Goal: Task Accomplishment & Management: Complete application form

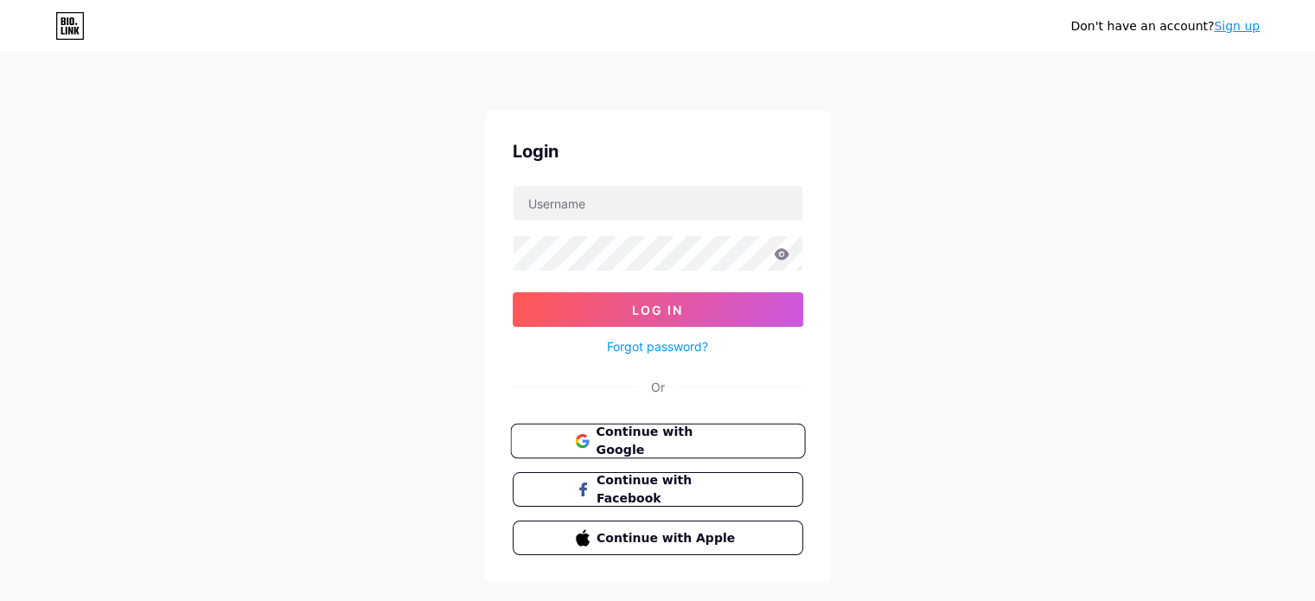
click at [668, 438] on span "Continue with Google" at bounding box center [668, 441] width 144 height 37
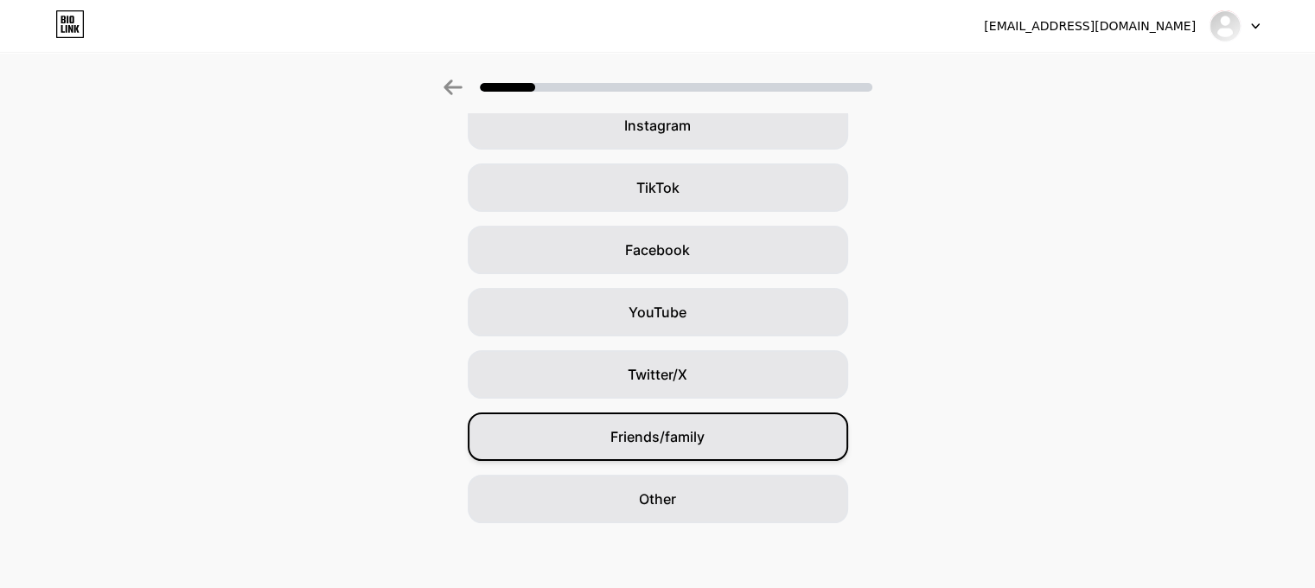
scroll to position [157, 0]
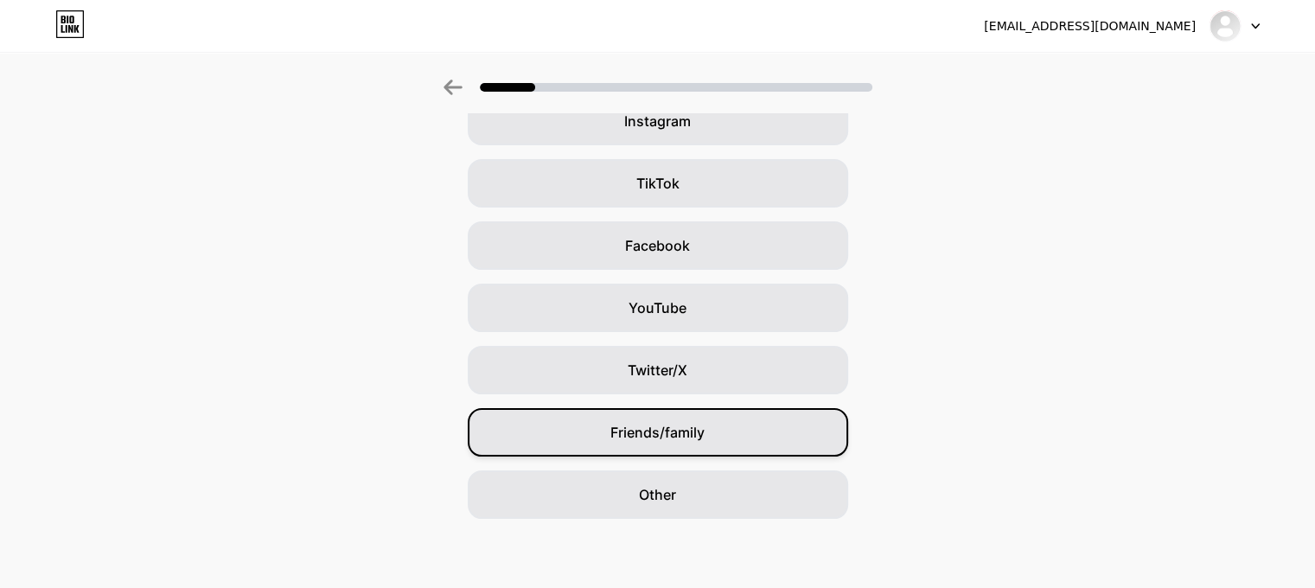
click at [764, 435] on div "Friends/family" at bounding box center [658, 432] width 380 height 48
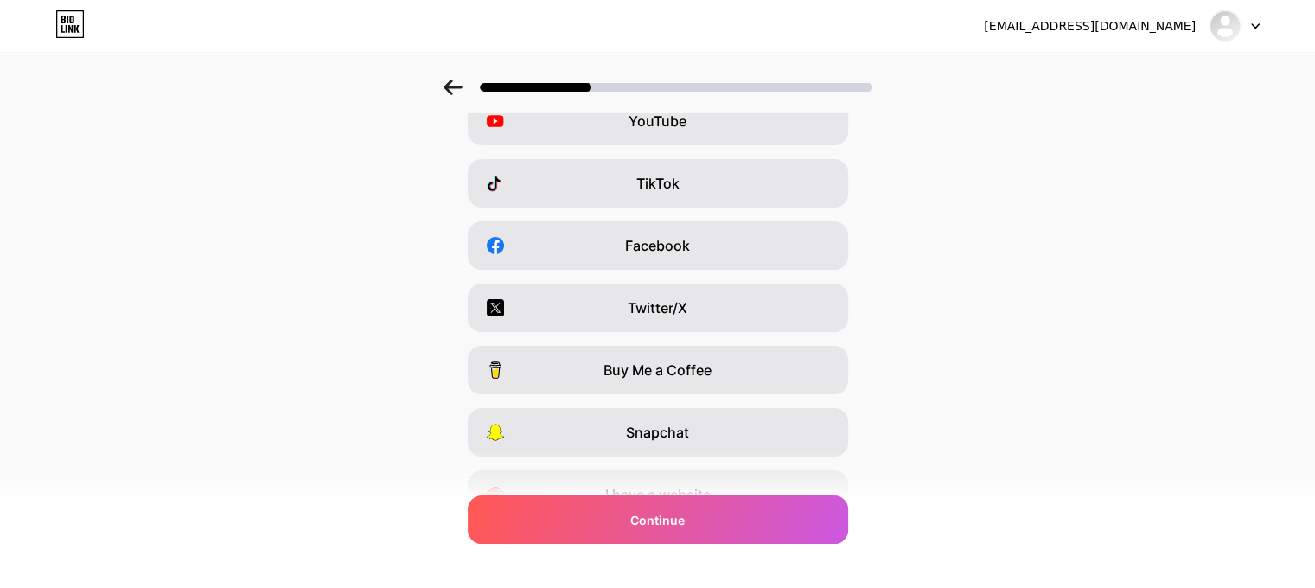
scroll to position [0, 0]
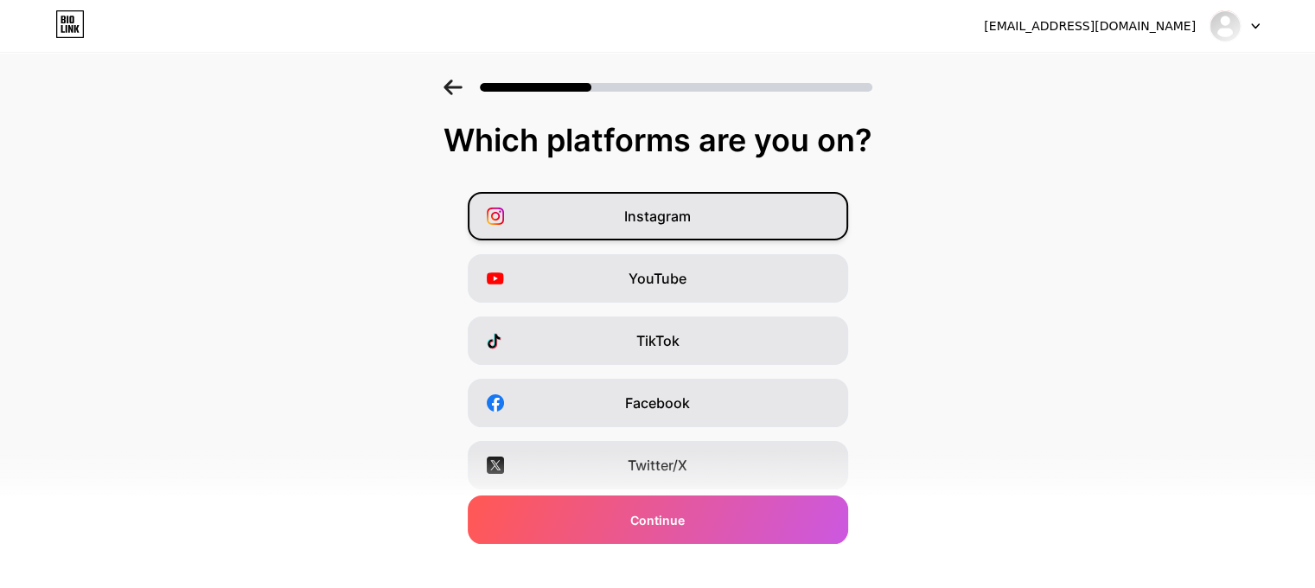
click at [722, 227] on div "Instagram" at bounding box center [658, 216] width 380 height 48
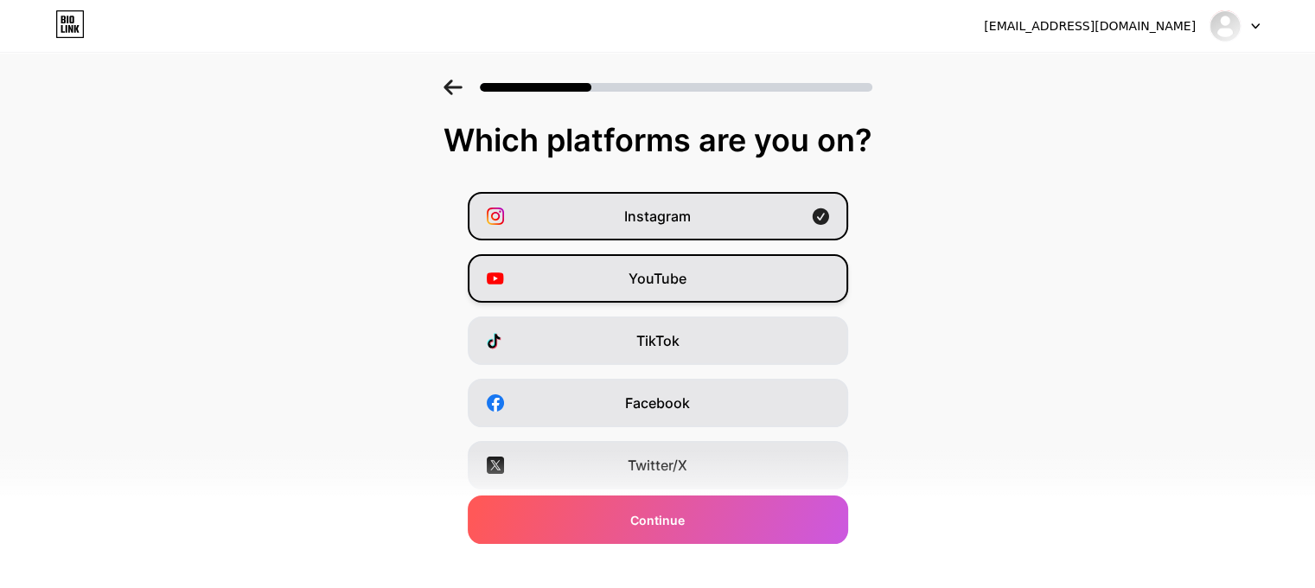
click at [708, 284] on div "YouTube" at bounding box center [658, 278] width 380 height 48
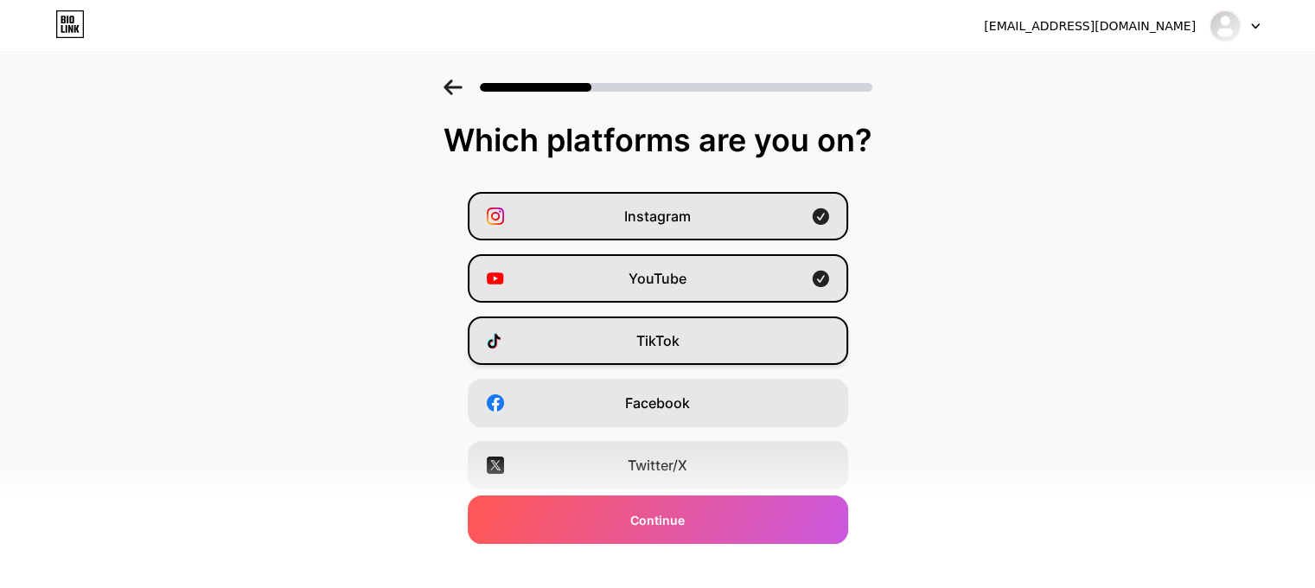
click at [716, 348] on div "TikTok" at bounding box center [658, 340] width 380 height 48
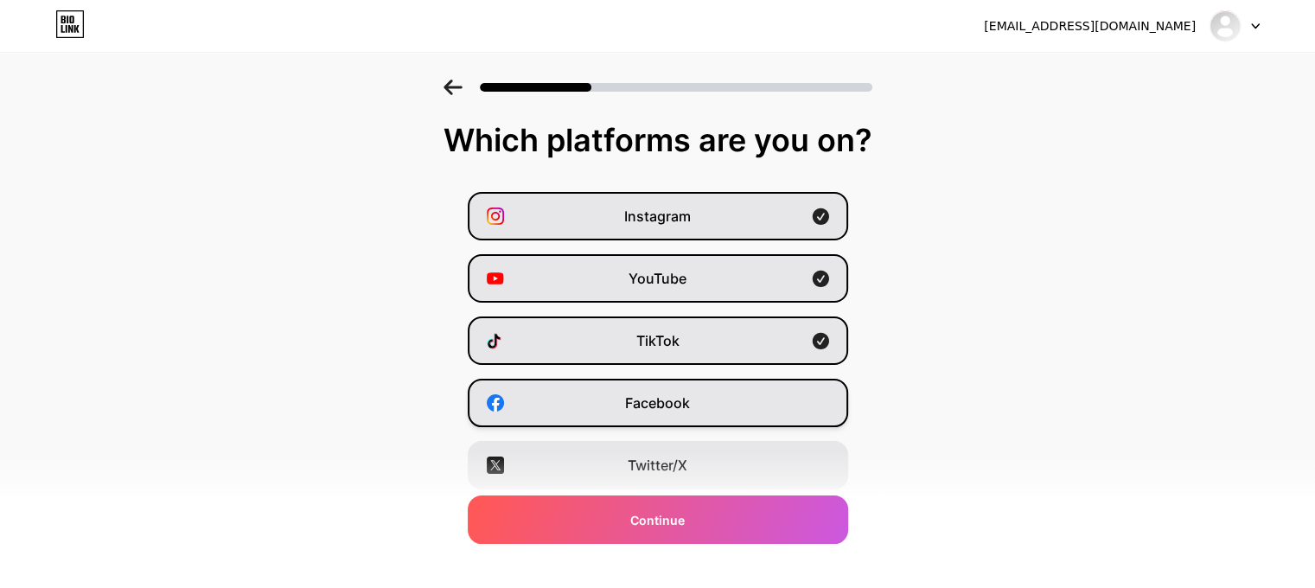
click at [709, 418] on div "Facebook" at bounding box center [658, 403] width 380 height 48
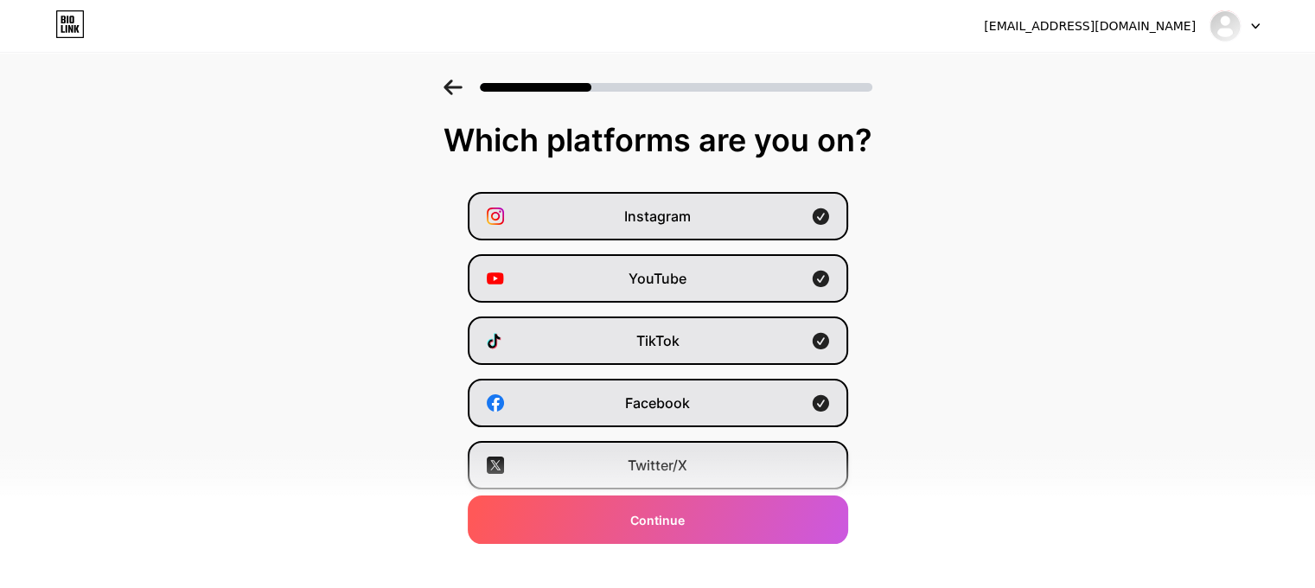
click at [702, 466] on div "Twitter/X" at bounding box center [658, 465] width 380 height 48
click at [705, 354] on div "TikTok" at bounding box center [658, 340] width 380 height 48
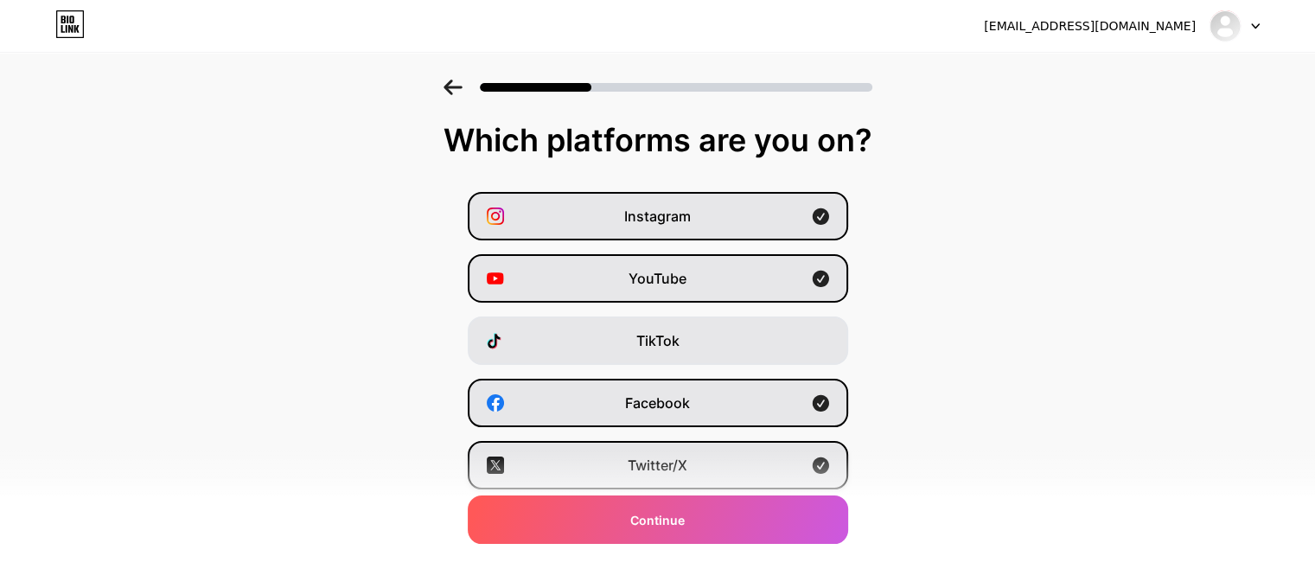
click at [702, 459] on div "Twitter/X" at bounding box center [658, 465] width 380 height 48
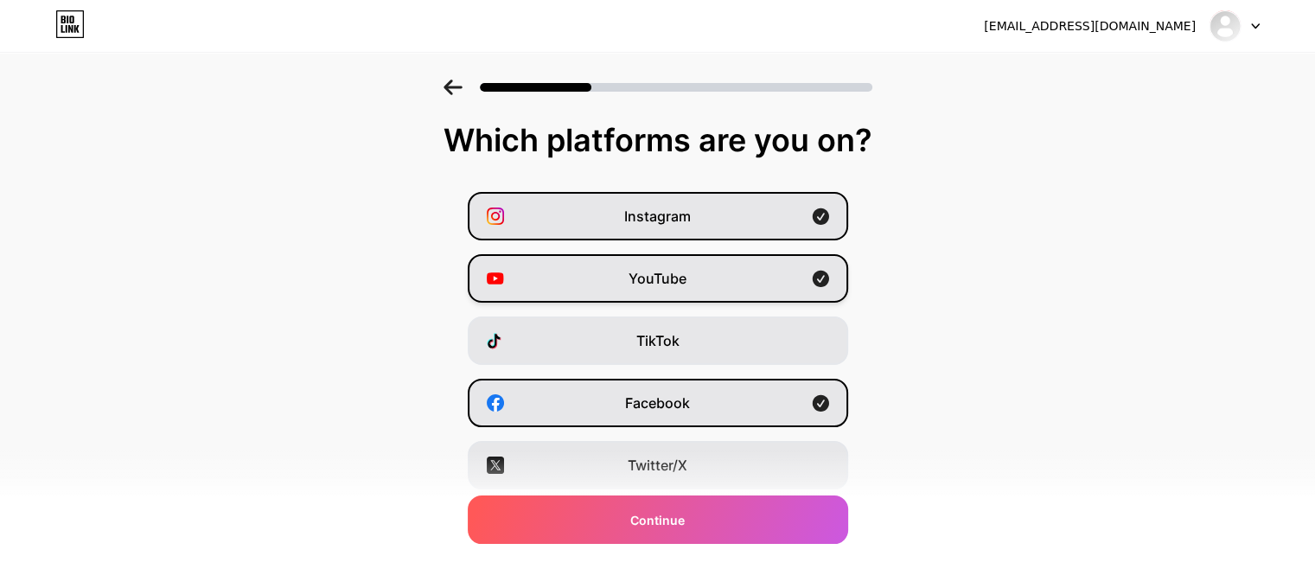
click at [709, 269] on div "YouTube" at bounding box center [658, 278] width 380 height 48
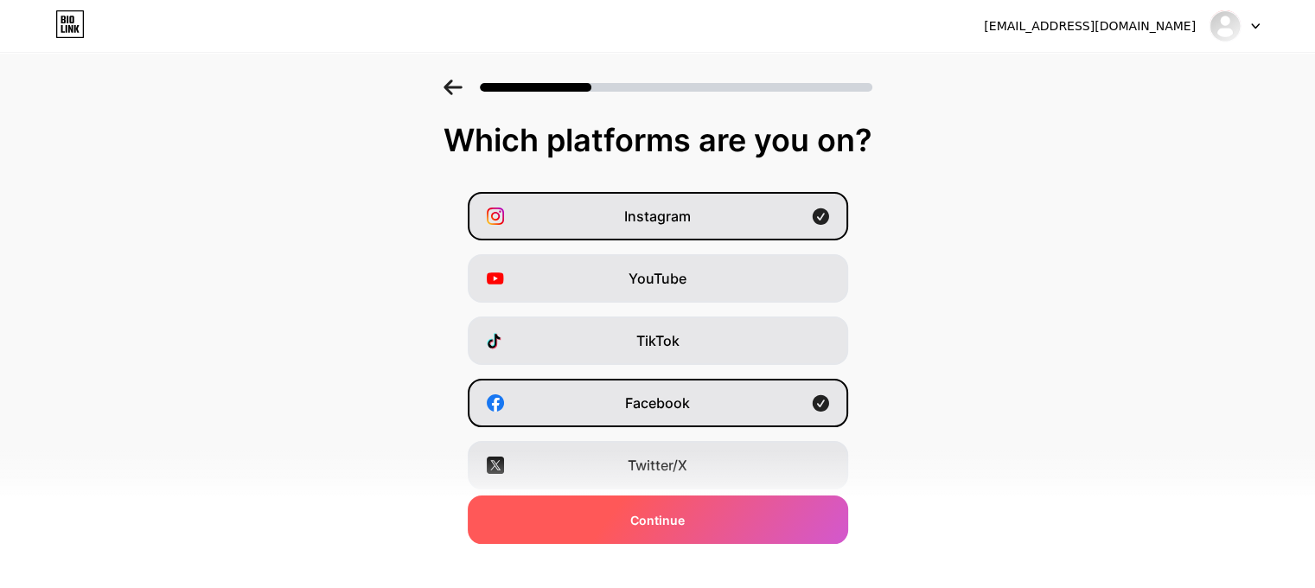
click at [755, 524] on div "Continue" at bounding box center [658, 519] width 380 height 48
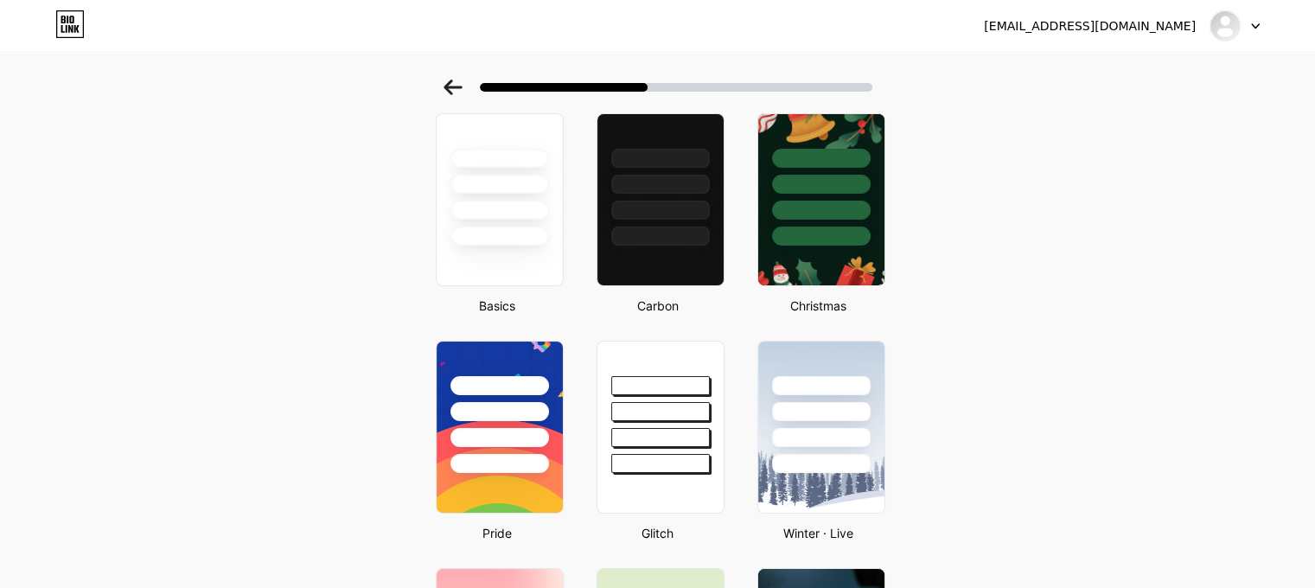
scroll to position [86, 0]
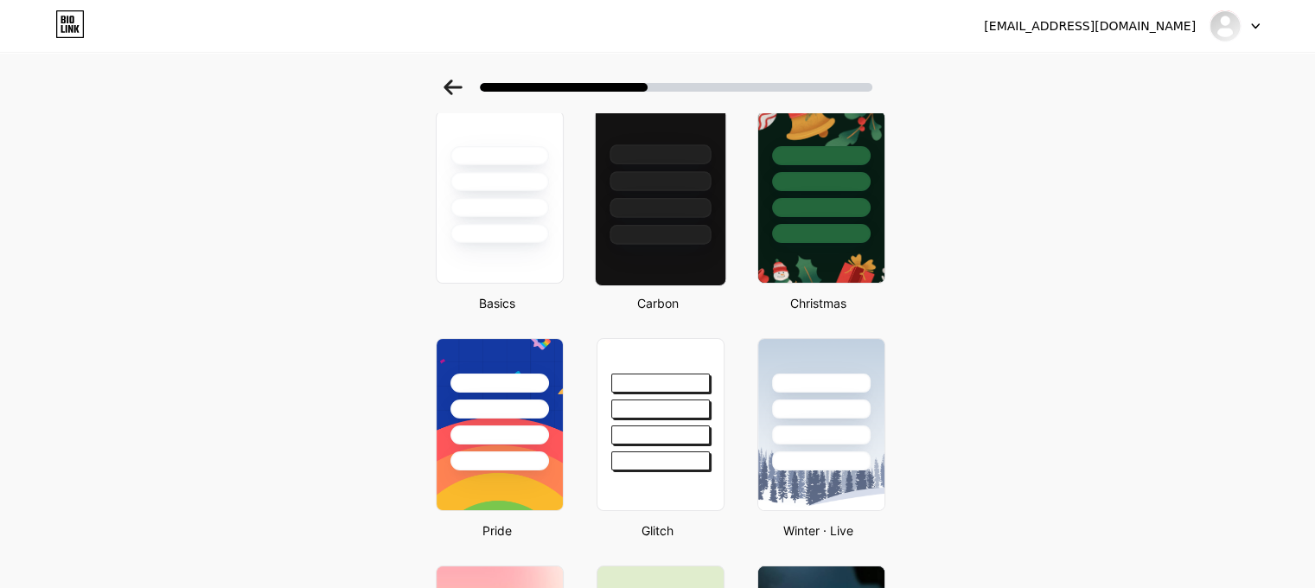
click at [658, 272] on div at bounding box center [659, 197] width 131 height 178
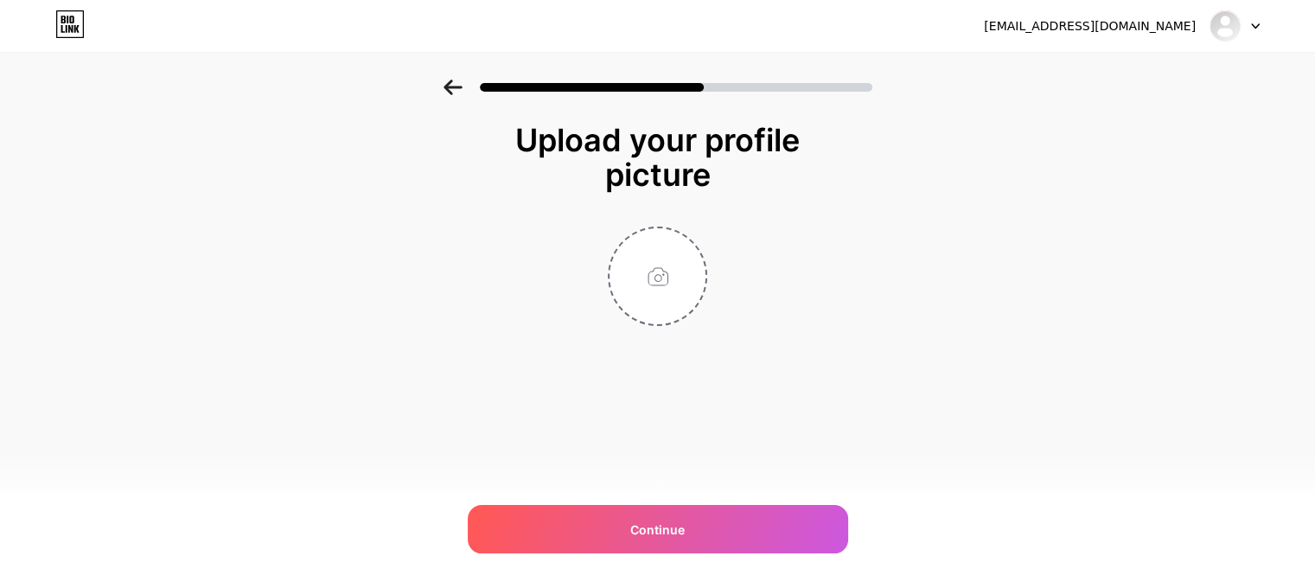
scroll to position [0, 0]
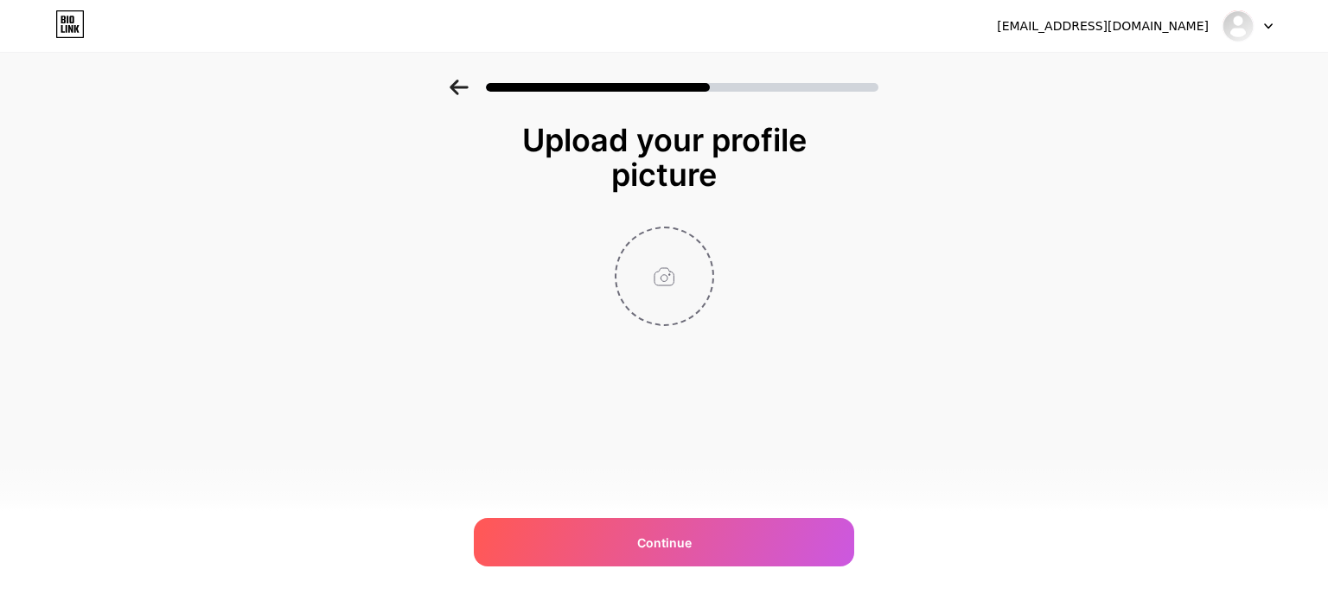
click at [664, 276] on input "file" at bounding box center [665, 276] width 96 height 96
type input "C:\fakepath\Untitled design (3).png"
click at [700, 239] on circle at bounding box center [703, 239] width 19 height 19
click at [674, 278] on input "file" at bounding box center [665, 276] width 96 height 96
type input "C:\fakepath\S__4767753_0.jpg"
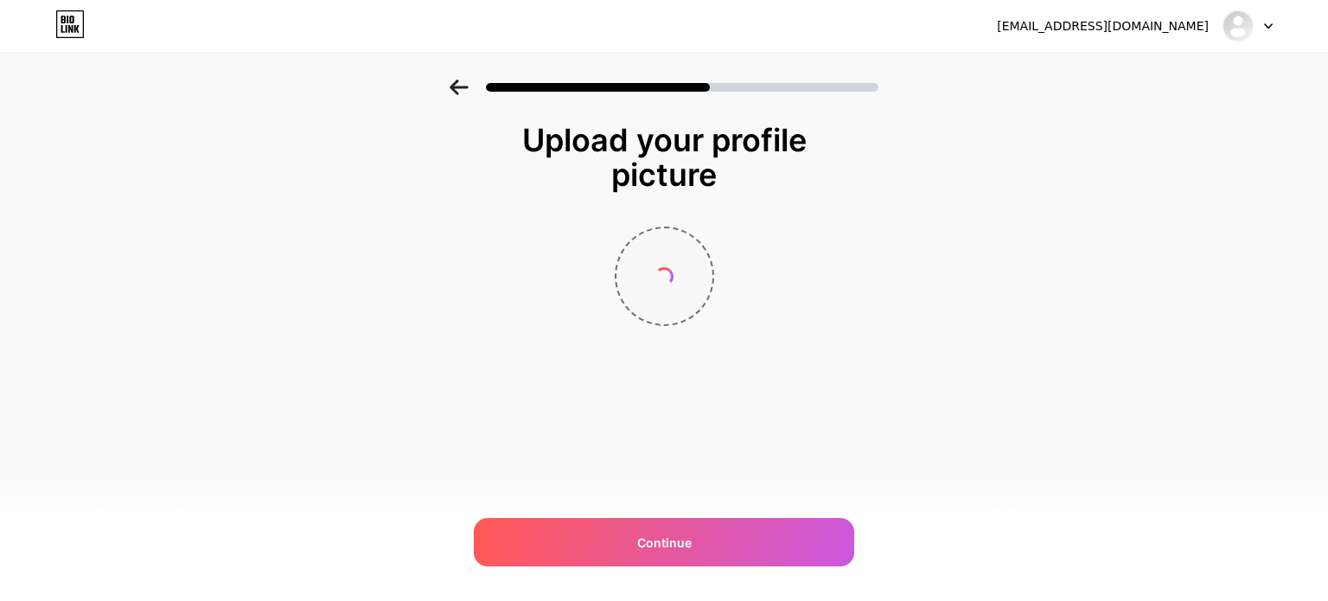
click at [659, 274] on span at bounding box center [664, 276] width 22 height 22
click at [703, 239] on icon at bounding box center [703, 239] width 6 height 6
click at [664, 276] on input "file" at bounding box center [665, 276] width 96 height 96
type input "C:\fakepath\(ENG) ภ.ท.33 ใบสั่งจ่ายสมุนไพรควบคุม ภาษาอังกฤษ.png"
click at [704, 239] on icon at bounding box center [703, 239] width 6 height 6
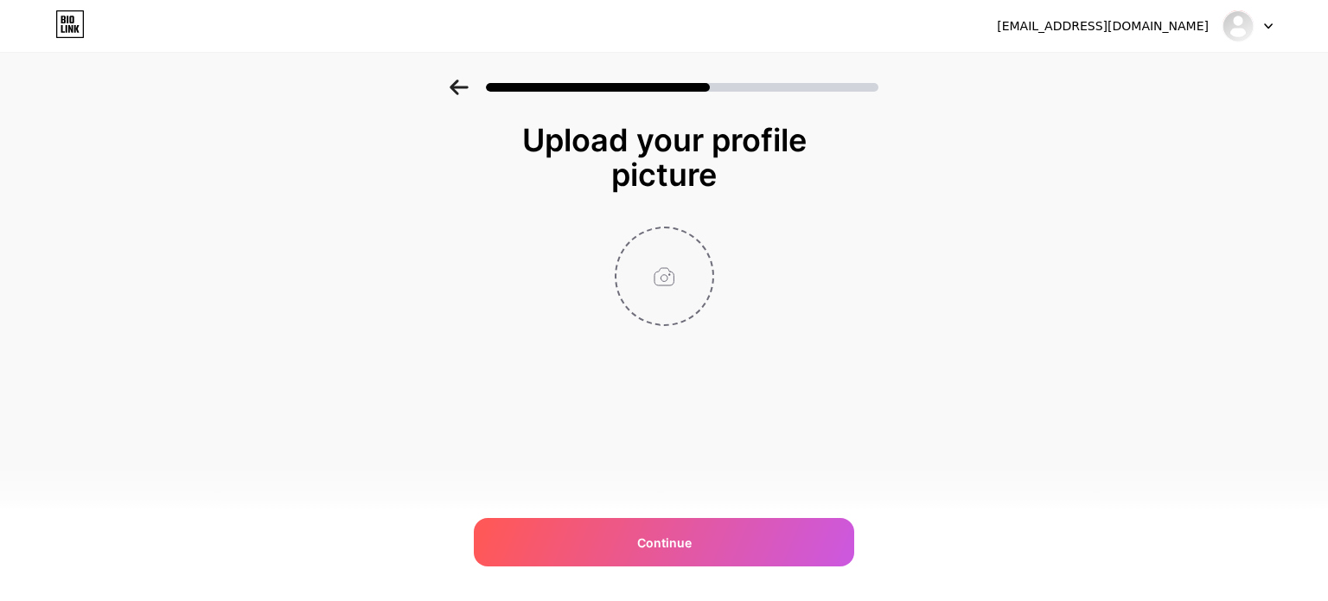
click at [662, 286] on input "file" at bounding box center [665, 276] width 96 height 96
type input "C:\fakepath\Untitled design (3).png"
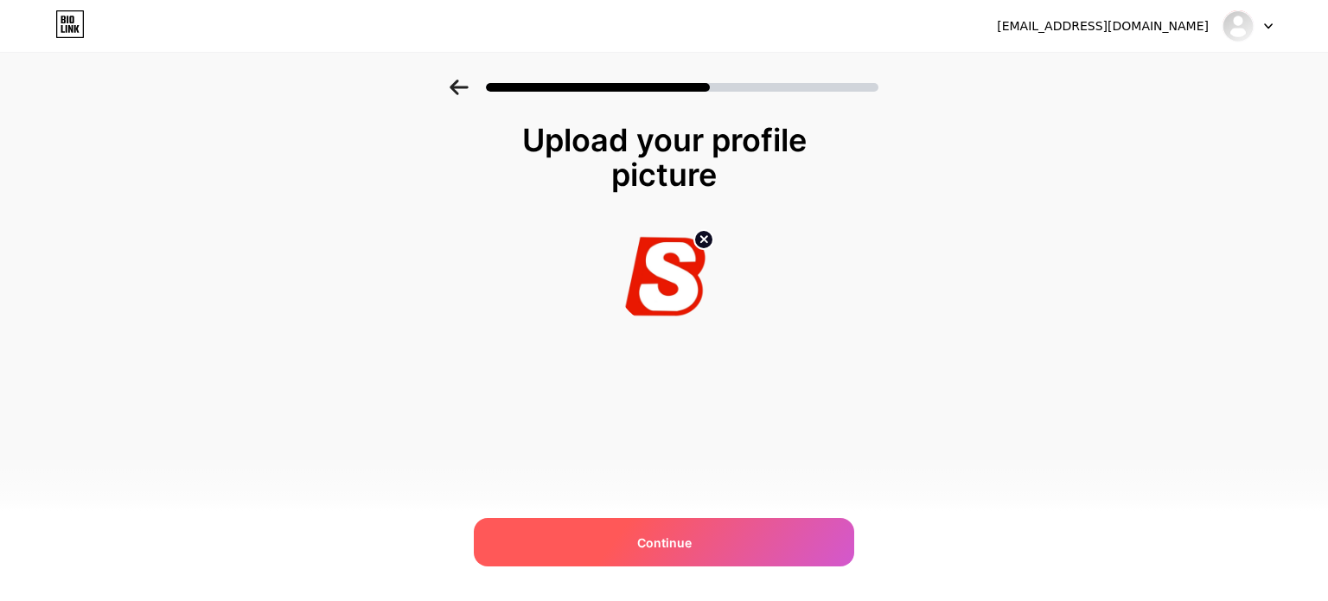
click at [689, 538] on span "Continue" at bounding box center [664, 543] width 54 height 18
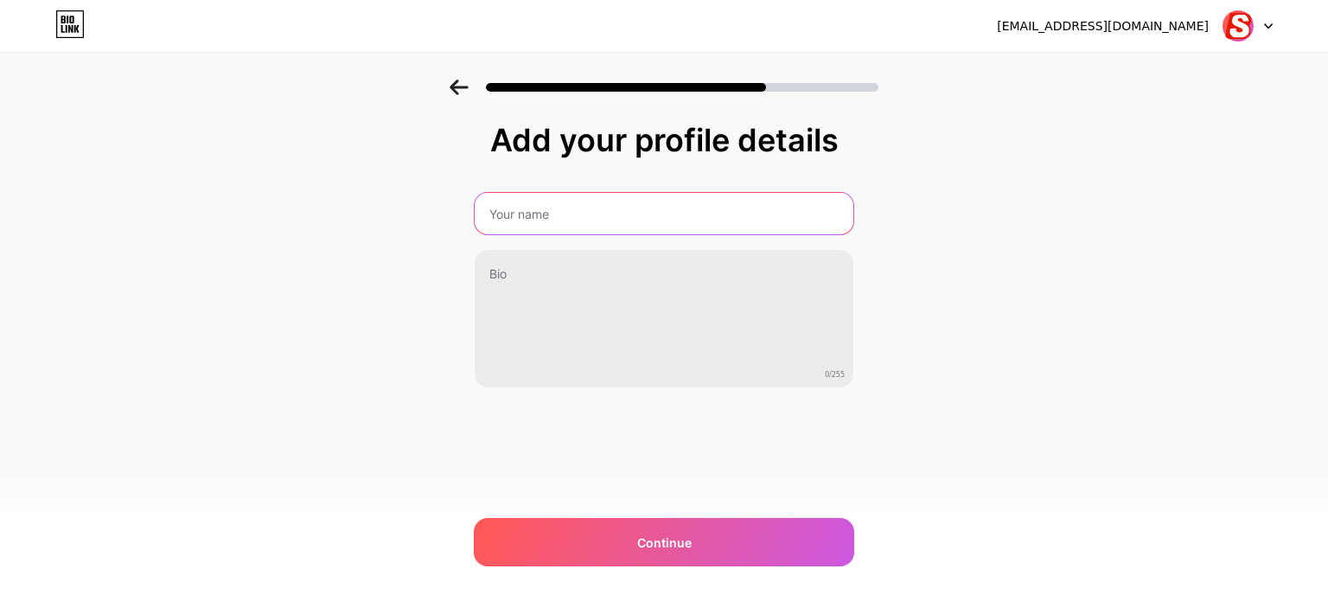
click at [636, 211] on input "text" at bounding box center [664, 214] width 379 height 42
click at [535, 220] on input "Superbud Dispensary" at bounding box center [664, 214] width 382 height 42
click at [534, 220] on input "Superbud Dispensary" at bounding box center [664, 214] width 382 height 42
drag, startPoint x: 529, startPoint y: 217, endPoint x: 505, endPoint y: 221, distance: 24.5
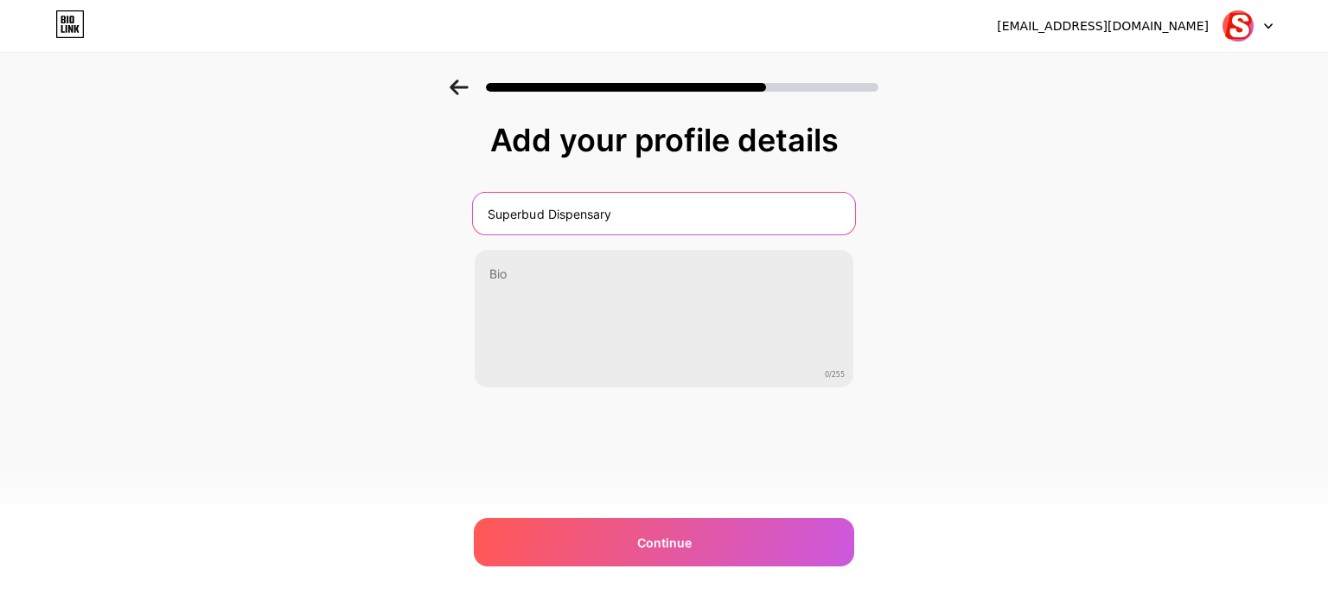
click at [505, 221] on input "Superbud Dispensary" at bounding box center [664, 214] width 382 height 42
click at [651, 227] on input "Superbud Dispensary" at bounding box center [664, 214] width 382 height 42
drag, startPoint x: 610, startPoint y: 218, endPoint x: 546, endPoint y: 221, distance: 64.9
click at [546, 221] on input "Superbud Dispensary" at bounding box center [664, 214] width 382 height 42
drag, startPoint x: 703, startPoint y: 217, endPoint x: 602, endPoint y: 213, distance: 101.3
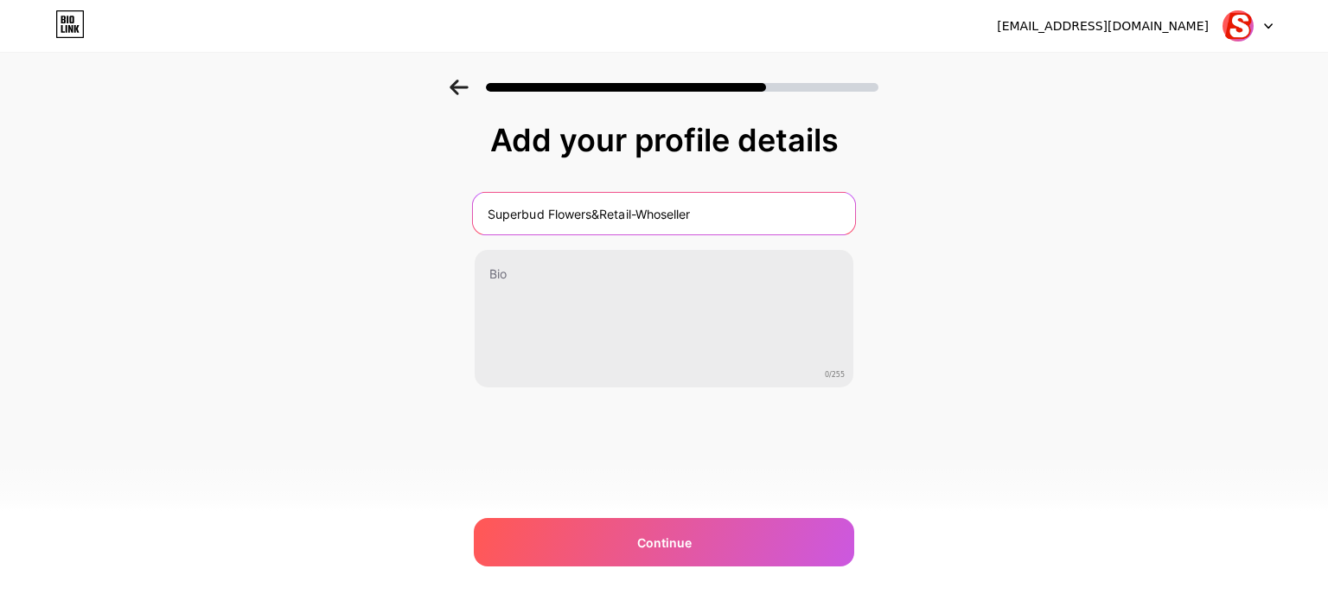
click at [602, 213] on input "Superbud Flowers&Retail-Whoseller" at bounding box center [664, 214] width 382 height 42
type input "Superbud Flowers&Retail-Whoseller"
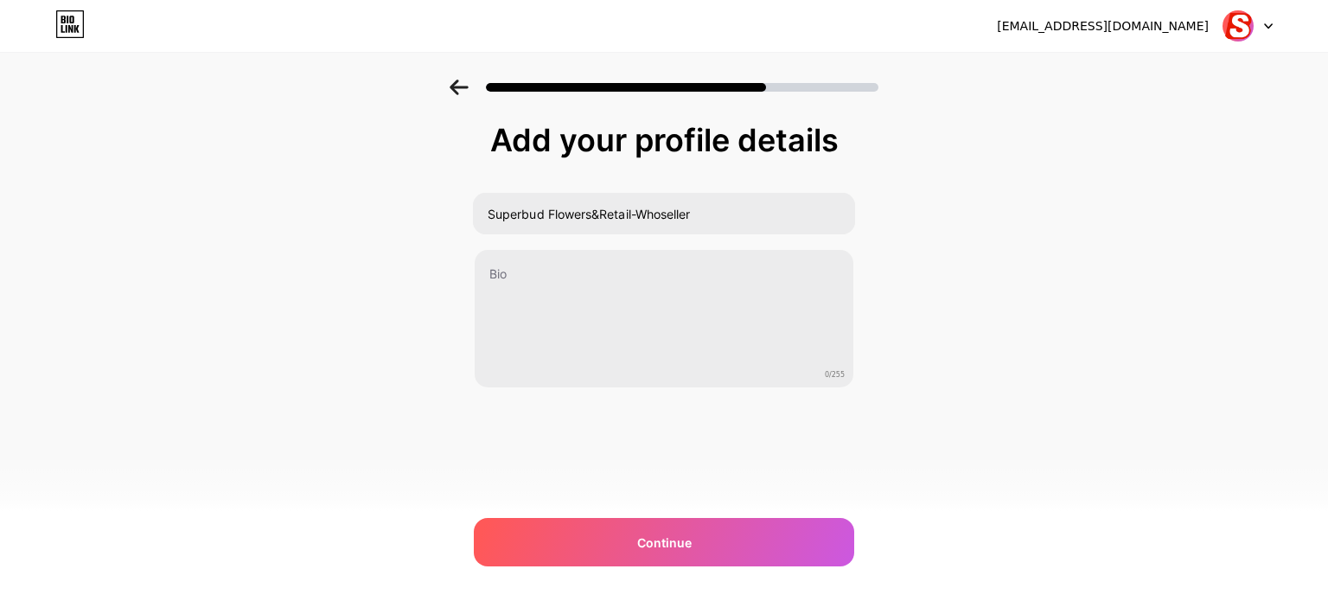
click at [955, 255] on div "Add your profile details Superbud Flowers&Retail-Whoseller 0/255 Continue Error" at bounding box center [664, 277] width 1328 height 395
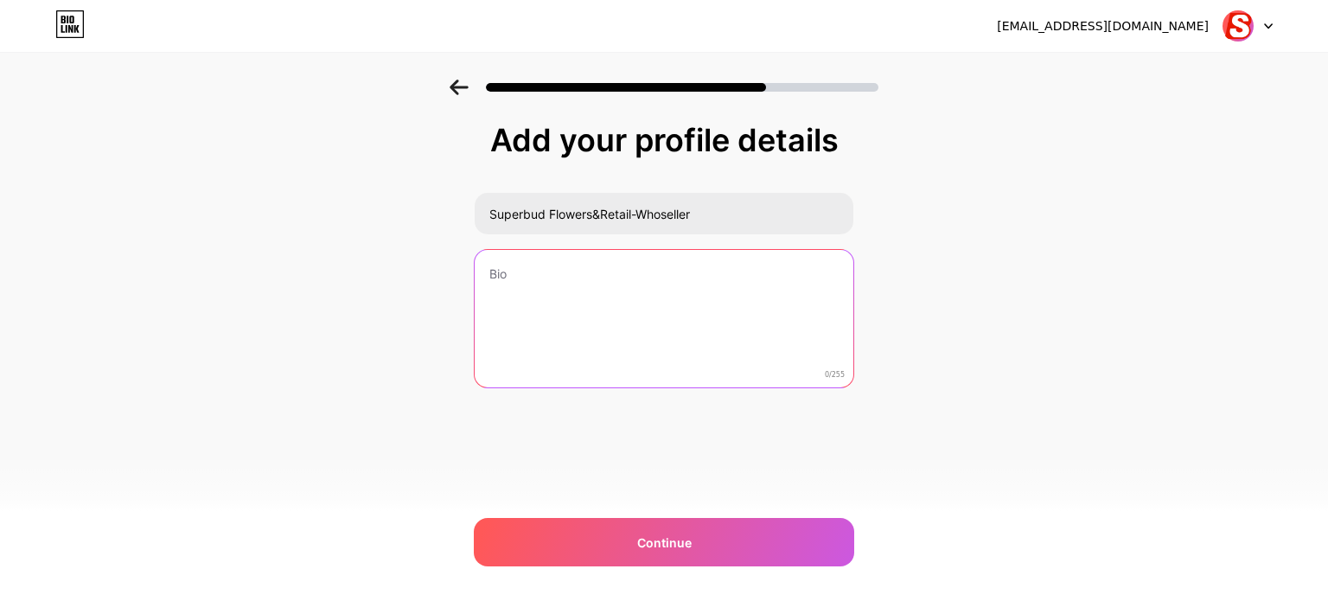
click at [684, 289] on textarea at bounding box center [664, 319] width 379 height 139
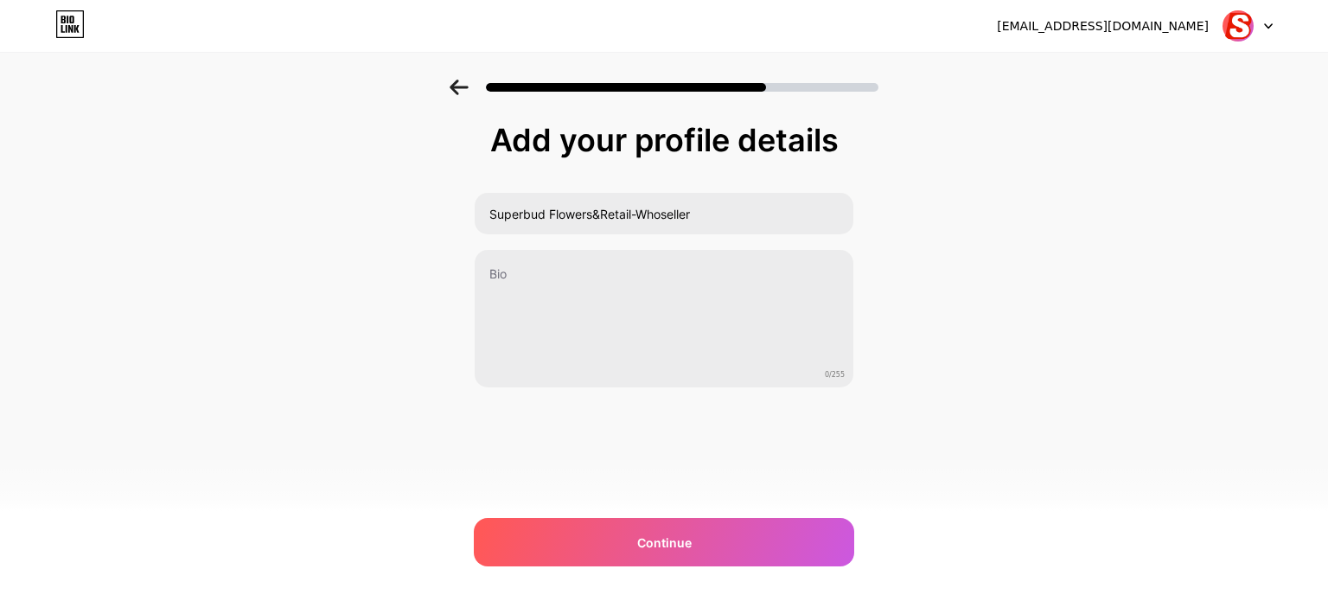
click at [1045, 283] on div "Add your profile details Superbud Flowers&Retail-Whoseller 0/255 Continue Error" at bounding box center [664, 277] width 1328 height 395
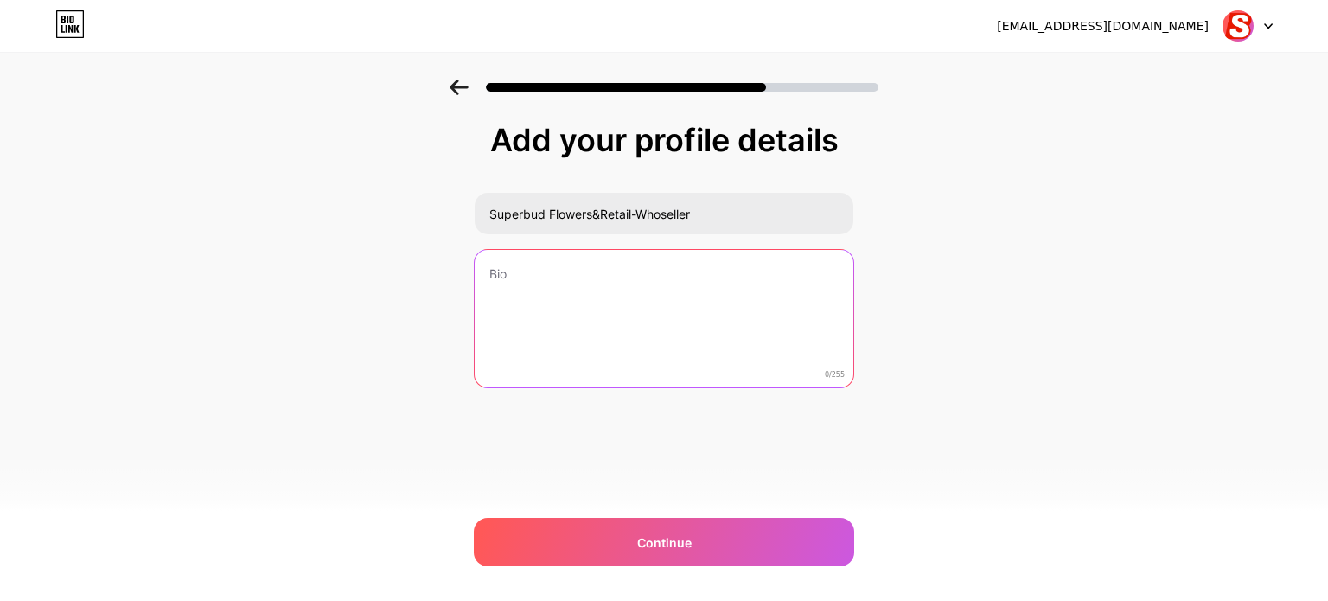
click at [636, 287] on textarea at bounding box center [664, 319] width 379 height 139
paste textarea "24-Hour Cannabis Delivery in [GEOGRAPHIC_DATA] Superbud Cannabis Shop. 🍀 We pro…"
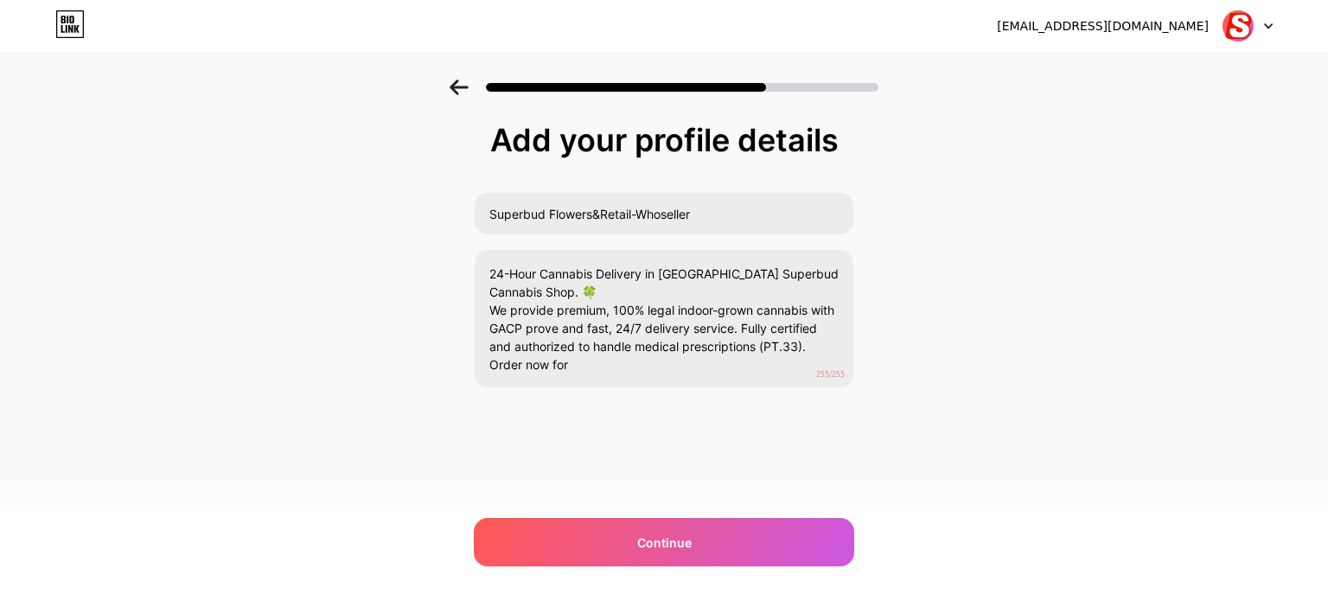
click at [1109, 272] on div "Add your profile details Superbud Flowers&Retail-Whoseller 24-Hour Cannabis Del…" at bounding box center [664, 277] width 1328 height 395
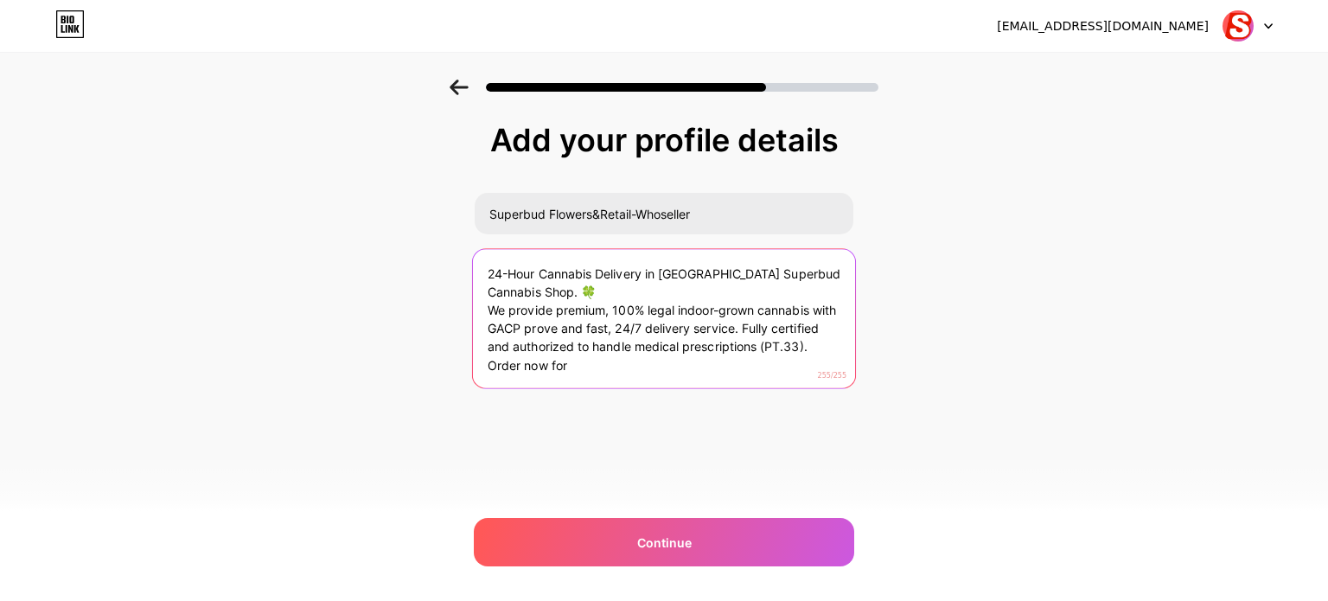
drag, startPoint x: 586, startPoint y: 359, endPoint x: 357, endPoint y: 244, distance: 256.4
click at [339, 237] on div "Add your profile details Superbud Flowers&Retail-Whoseller 24-Hour Cannabis Del…" at bounding box center [664, 277] width 1328 height 395
paste textarea
type textarea "24-Hour Cannabis Delivery in [GEOGRAPHIC_DATA] Superbud Cannabis Shop. 🍀 We pro…"
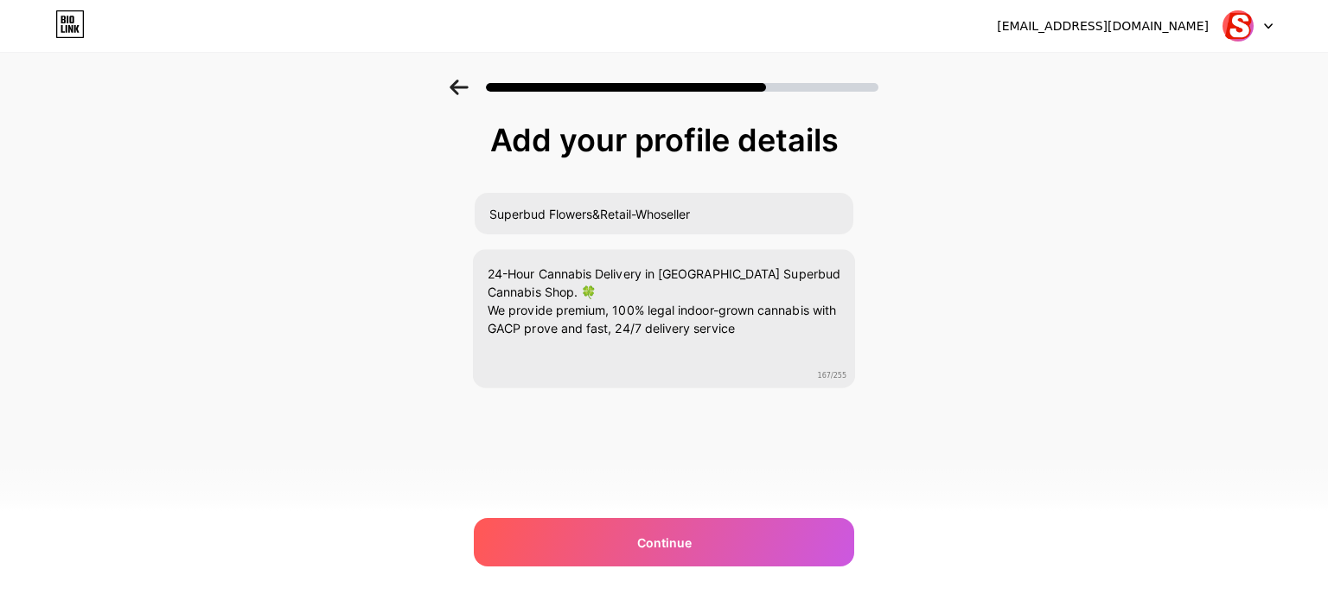
click at [985, 363] on div "Add your profile details Superbud Flowers&Retail-Whoseller 24-Hour Cannabis Del…" at bounding box center [664, 277] width 1328 height 395
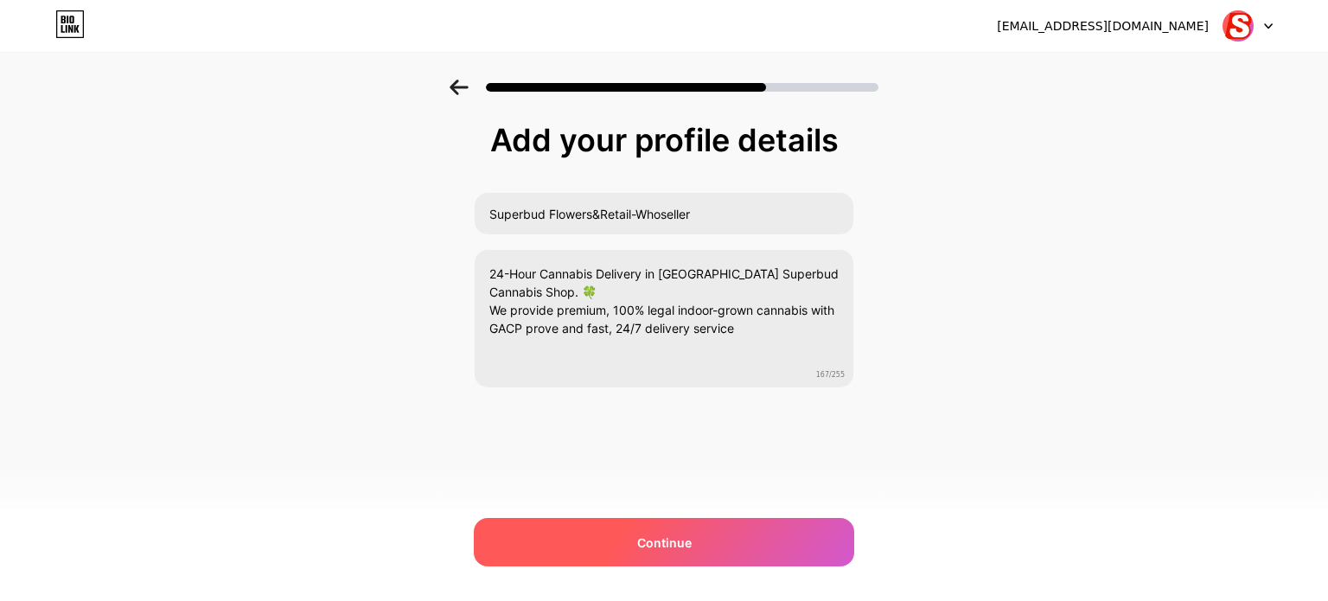
click at [730, 537] on div "Continue" at bounding box center [664, 542] width 380 height 48
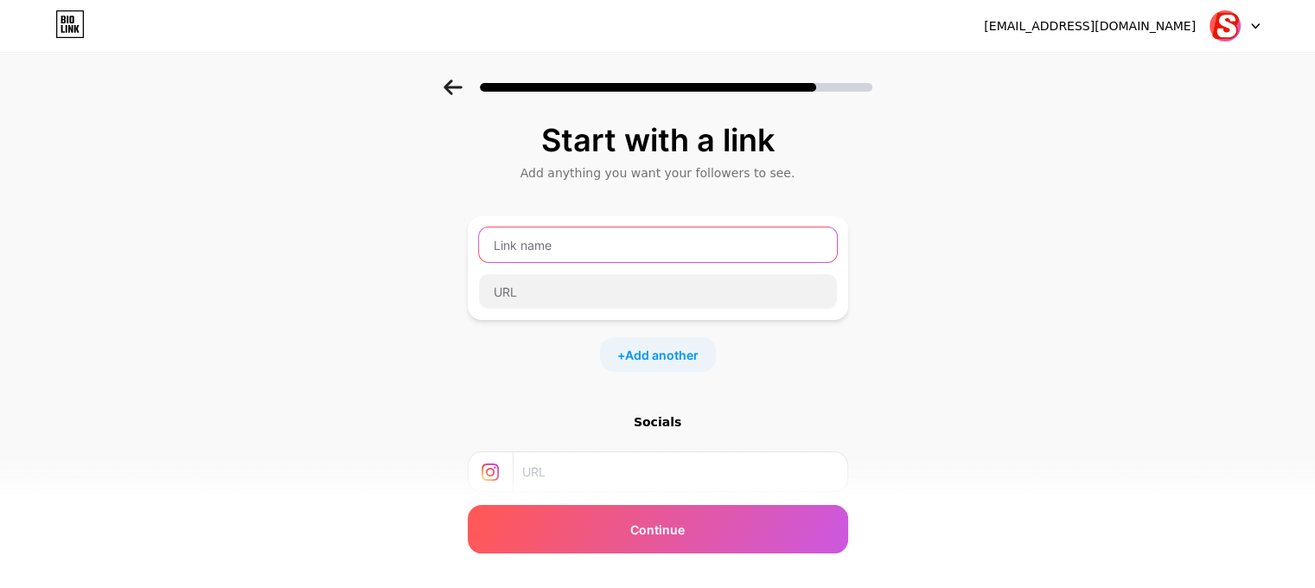
click at [617, 255] on input "text" at bounding box center [658, 244] width 358 height 35
type input "superbud"
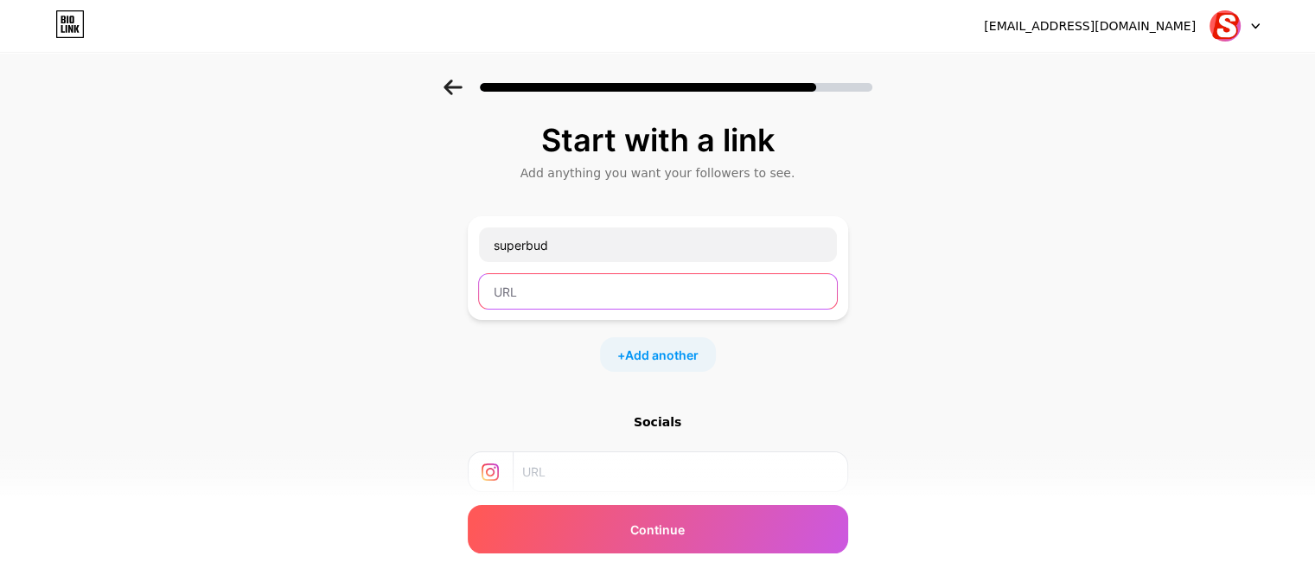
click at [645, 297] on input "text" at bounding box center [658, 291] width 358 height 35
type input "2"
type input "/@superbud"
drag, startPoint x: 613, startPoint y: 286, endPoint x: 424, endPoint y: 284, distance: 189.4
click at [424, 284] on div "Start with a link Add anything you want your followers to see. superbud /@super…" at bounding box center [657, 384] width 1315 height 608
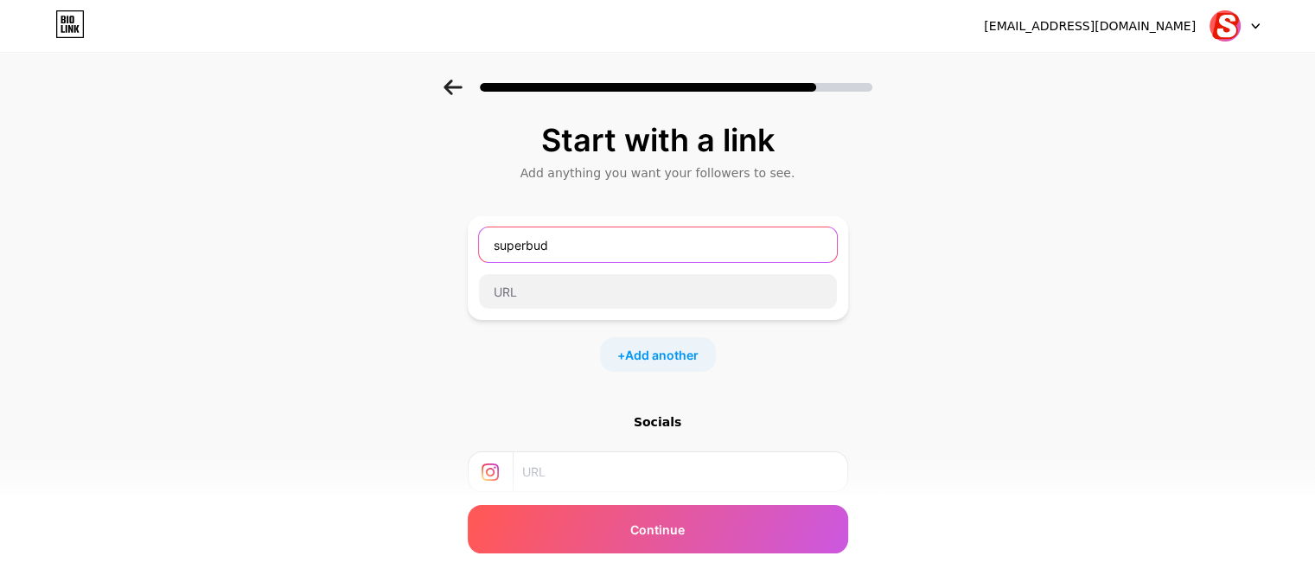
drag, startPoint x: 639, startPoint y: 259, endPoint x: 387, endPoint y: 259, distance: 251.6
click at [385, 259] on div "Start with a link Add anything you want your followers to see. superbud + Add a…" at bounding box center [657, 384] width 1315 height 608
click at [962, 318] on div "Start with a link Add anything you want your followers to see. + Add another So…" at bounding box center [657, 384] width 1315 height 608
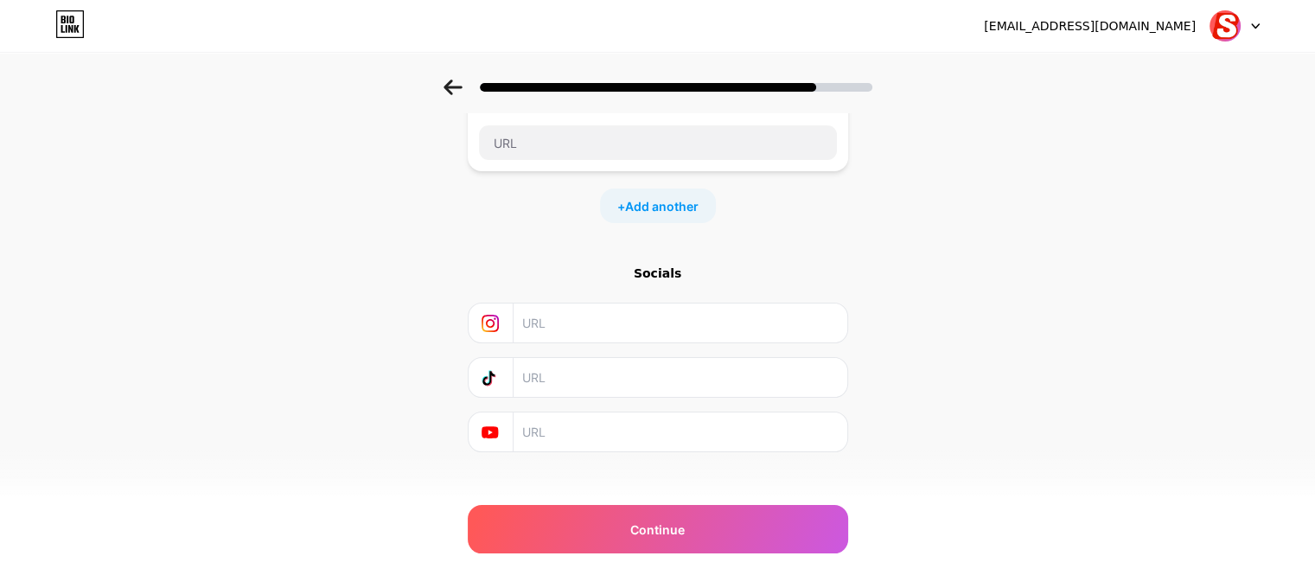
scroll to position [166, 0]
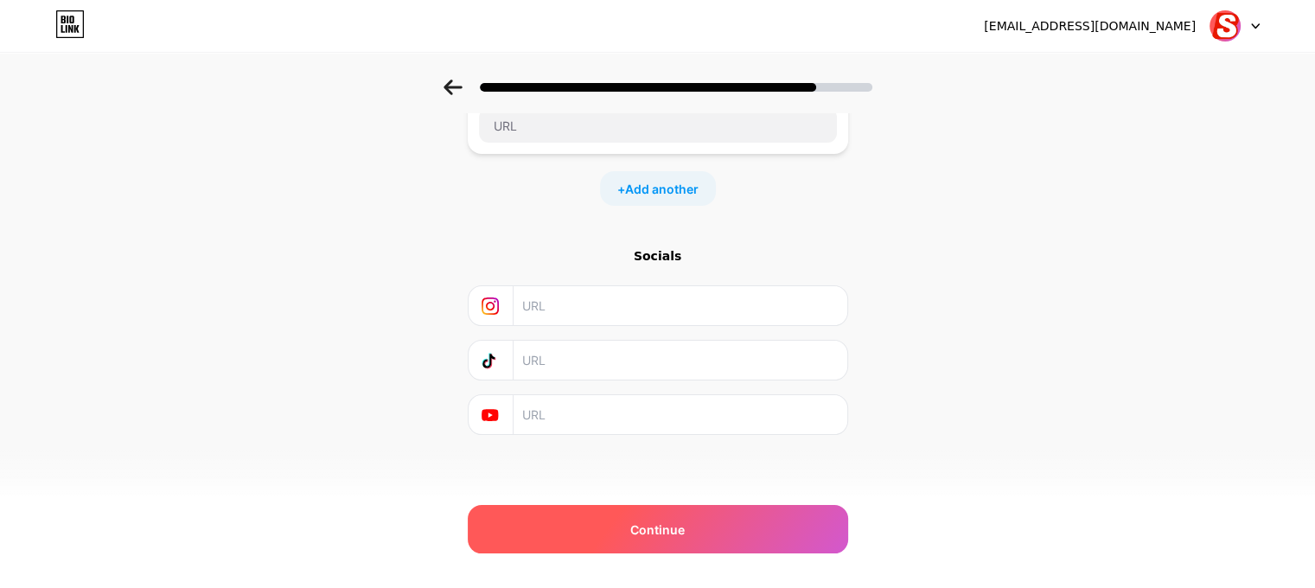
click at [702, 526] on div "Continue" at bounding box center [658, 529] width 380 height 48
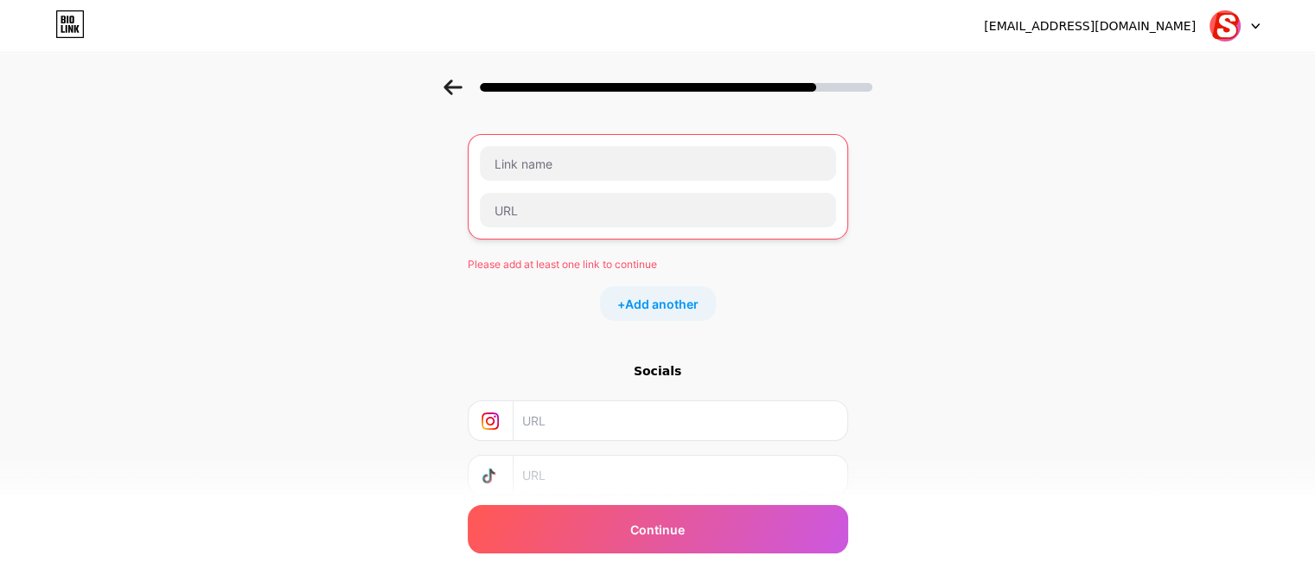
scroll to position [80, 0]
click at [585, 163] on input "text" at bounding box center [658, 166] width 356 height 35
click at [1137, 300] on div "Start with a link Add anything you want your followers to see. Please add at le…" at bounding box center [657, 319] width 1315 height 639
click at [703, 425] on input "text" at bounding box center [679, 423] width 314 height 39
paste input "[URL][DOMAIN_NAME][DOMAIN_NAME]"
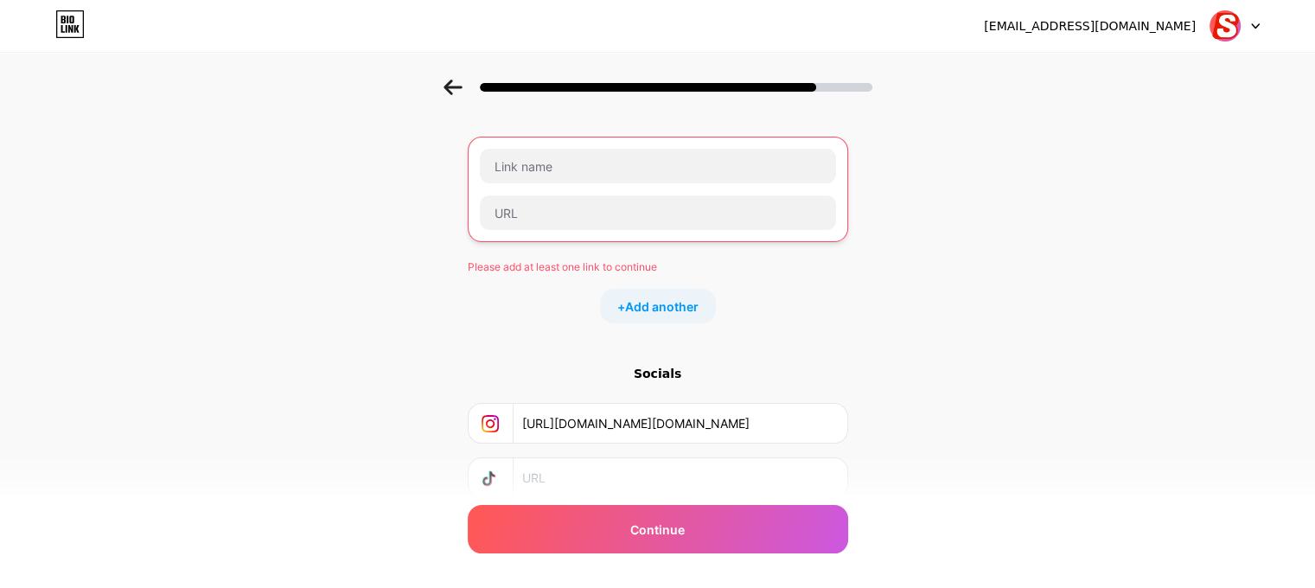
type input "[URL][DOMAIN_NAME][DOMAIN_NAME]"
click at [1142, 287] on div "Start with a link Add anything you want your followers to see. Please add at le…" at bounding box center [657, 319] width 1315 height 639
click at [578, 169] on input "text" at bounding box center [658, 166] width 356 height 35
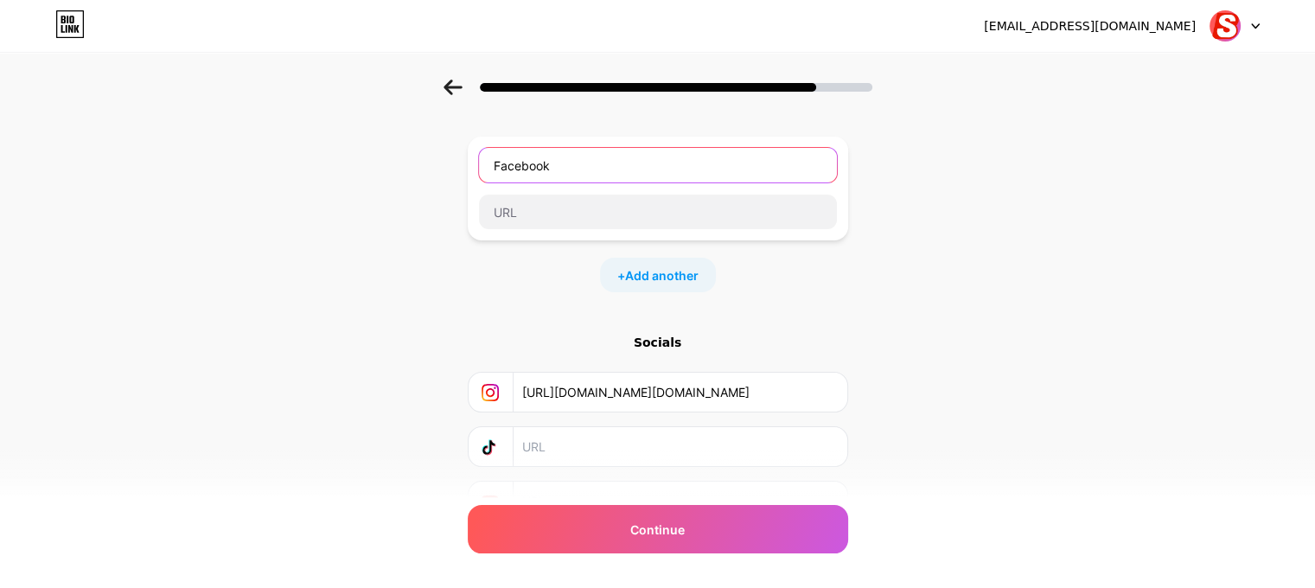
type input "Facebook"
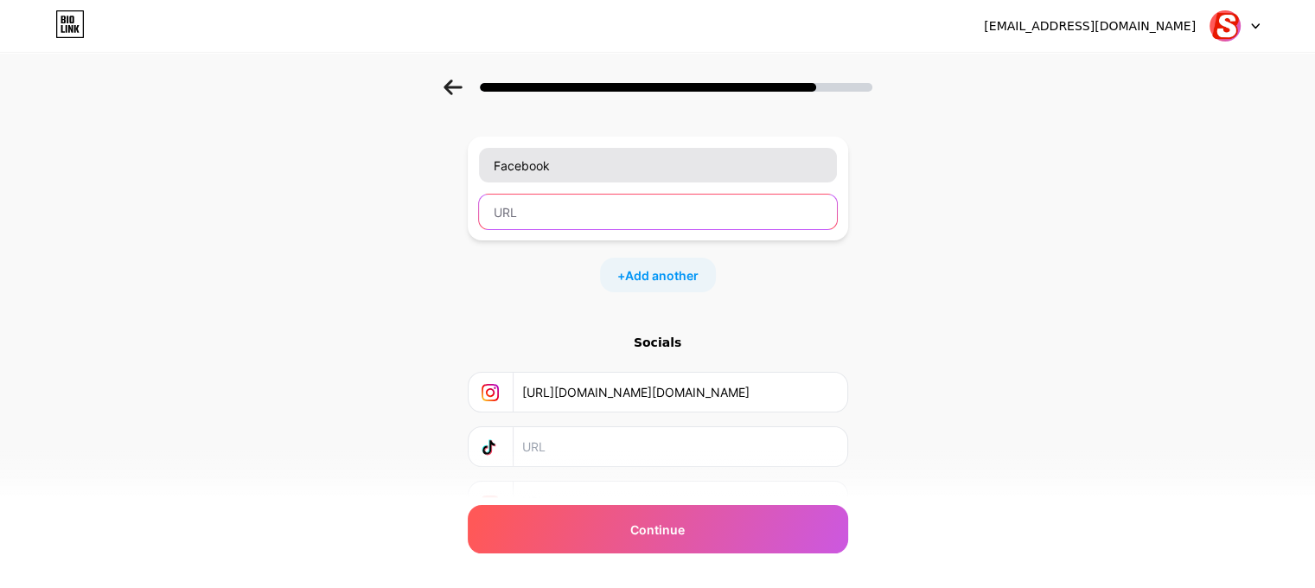
paste input "[URL][DOMAIN_NAME]"
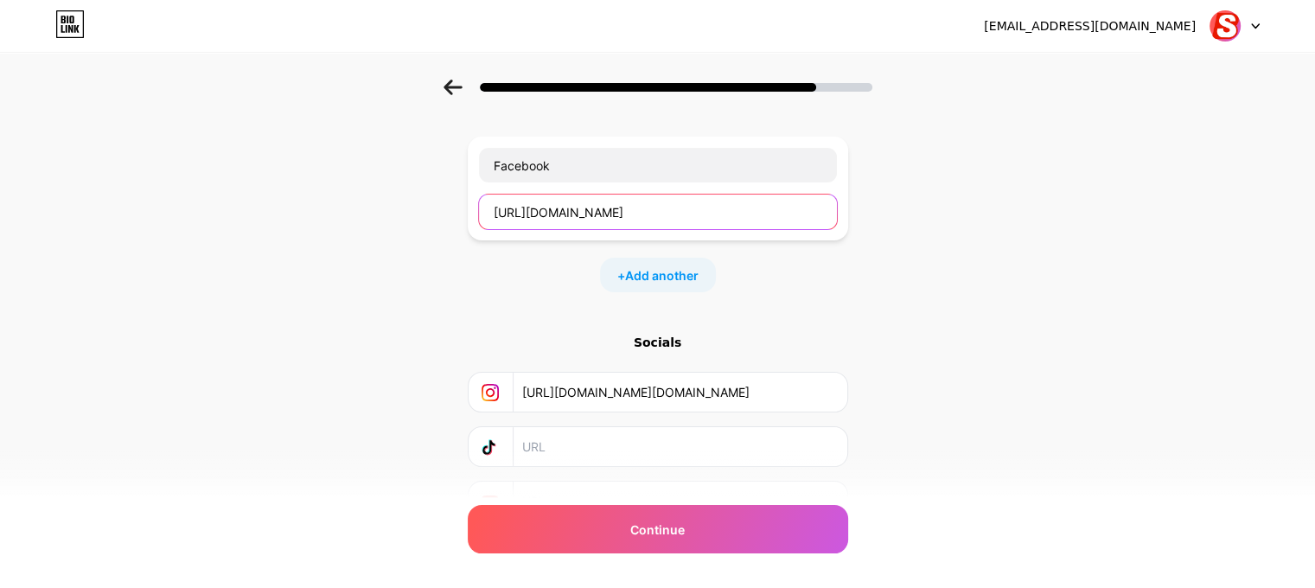
type input "[URL][DOMAIN_NAME]"
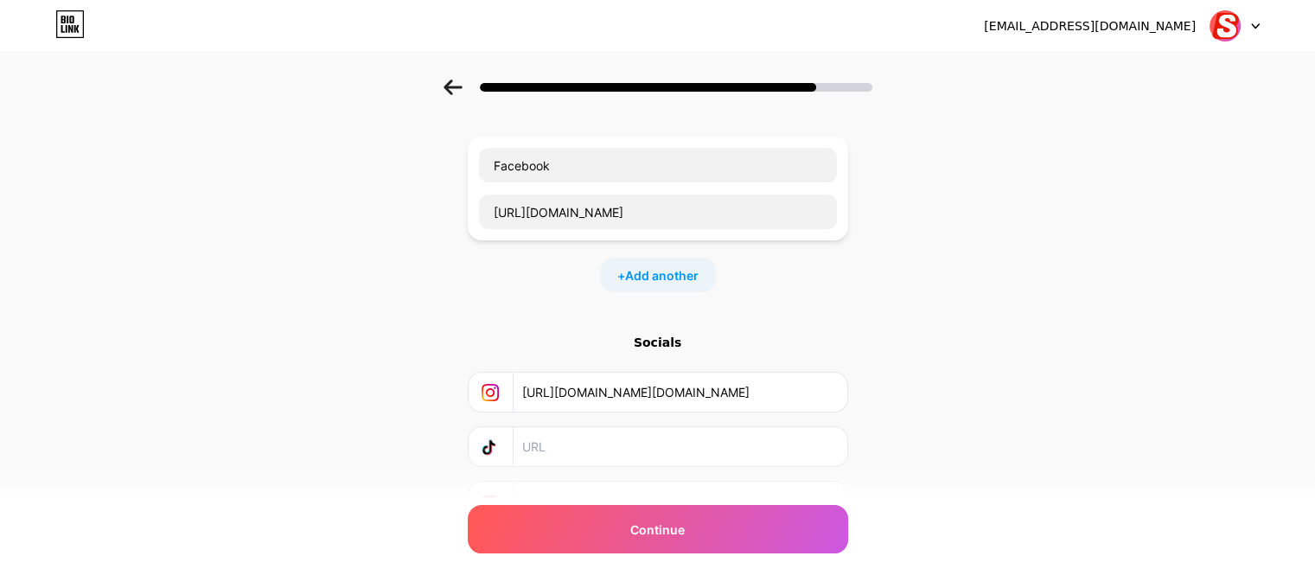
click at [913, 241] on div "Start with a link Add anything you want your followers to see. Facebook [URL][D…" at bounding box center [657, 304] width 1315 height 608
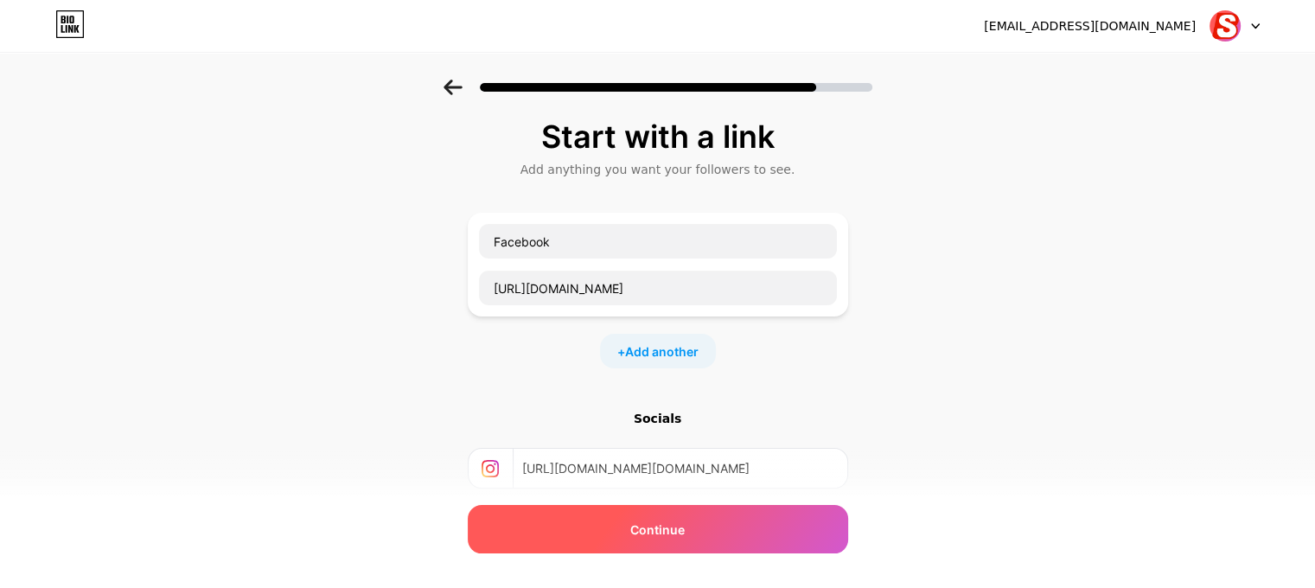
scroll to position [0, 0]
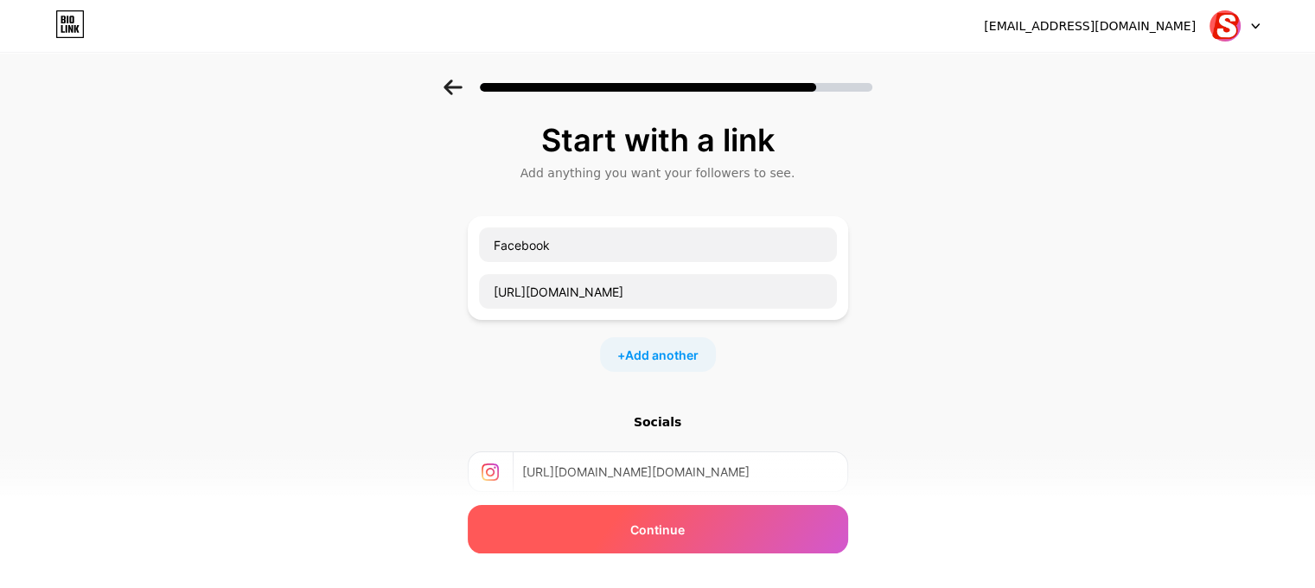
click at [737, 527] on div "Continue" at bounding box center [658, 529] width 380 height 48
click at [662, 528] on span "Continue" at bounding box center [657, 530] width 54 height 18
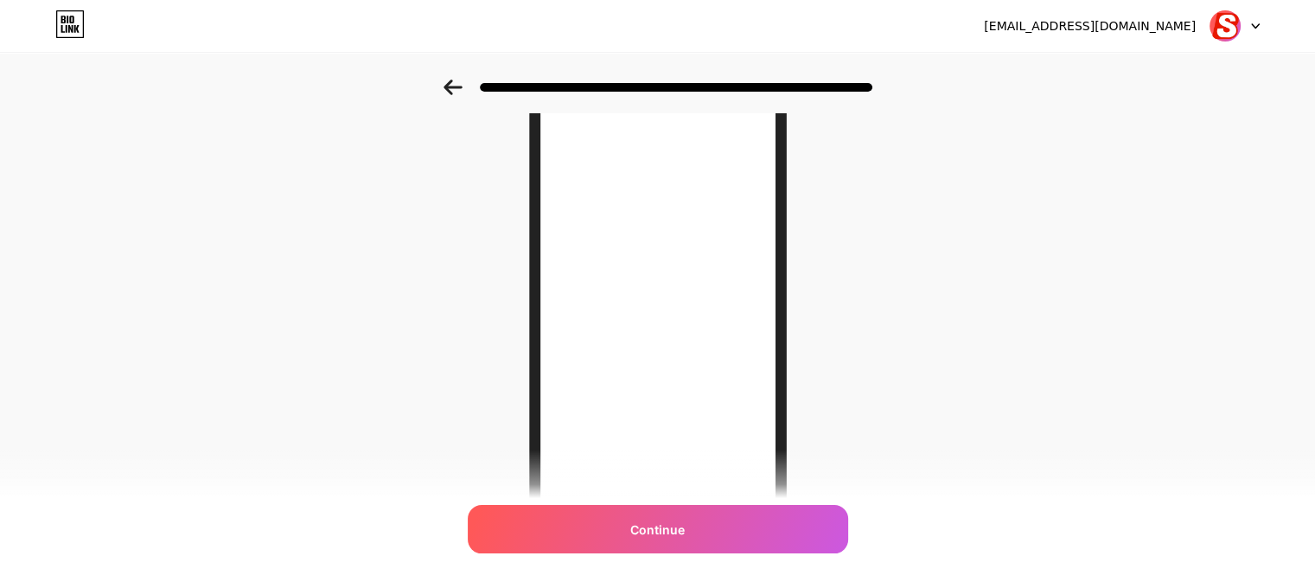
scroll to position [280, 0]
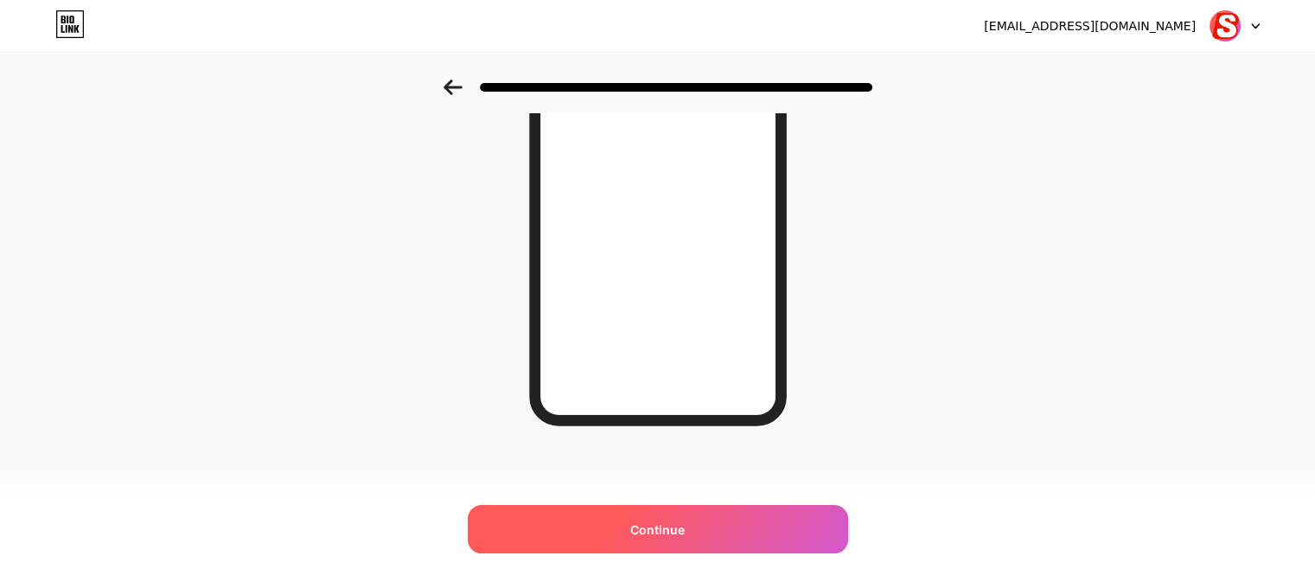
click at [697, 517] on div "Continue" at bounding box center [658, 529] width 380 height 48
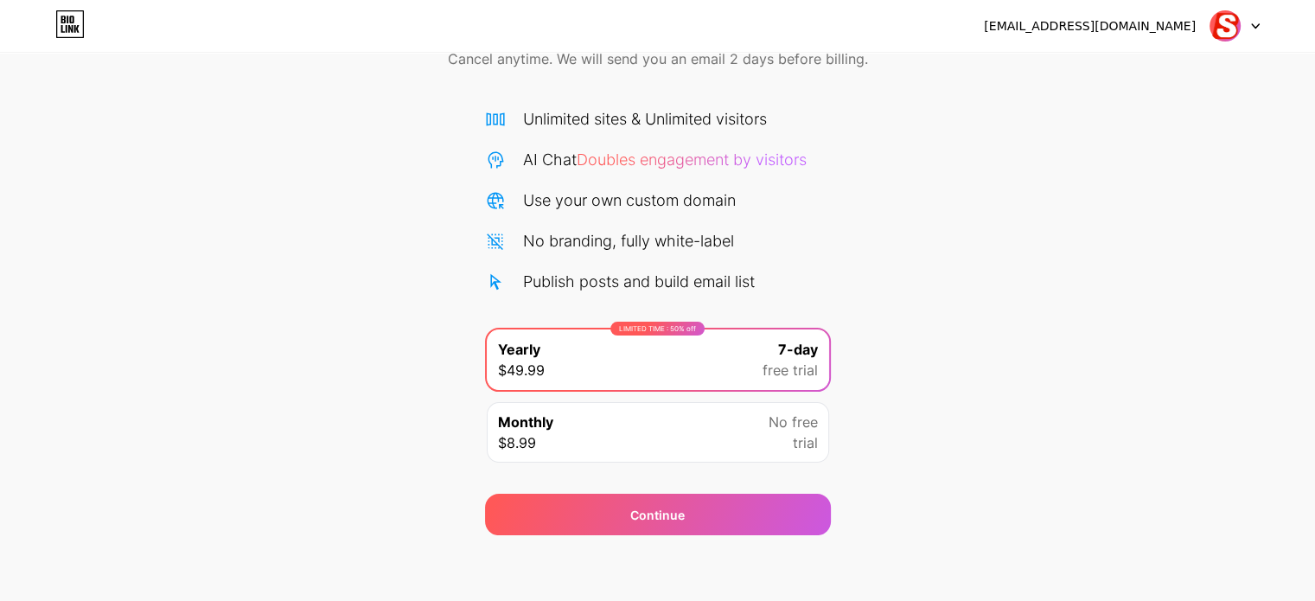
scroll to position [93, 0]
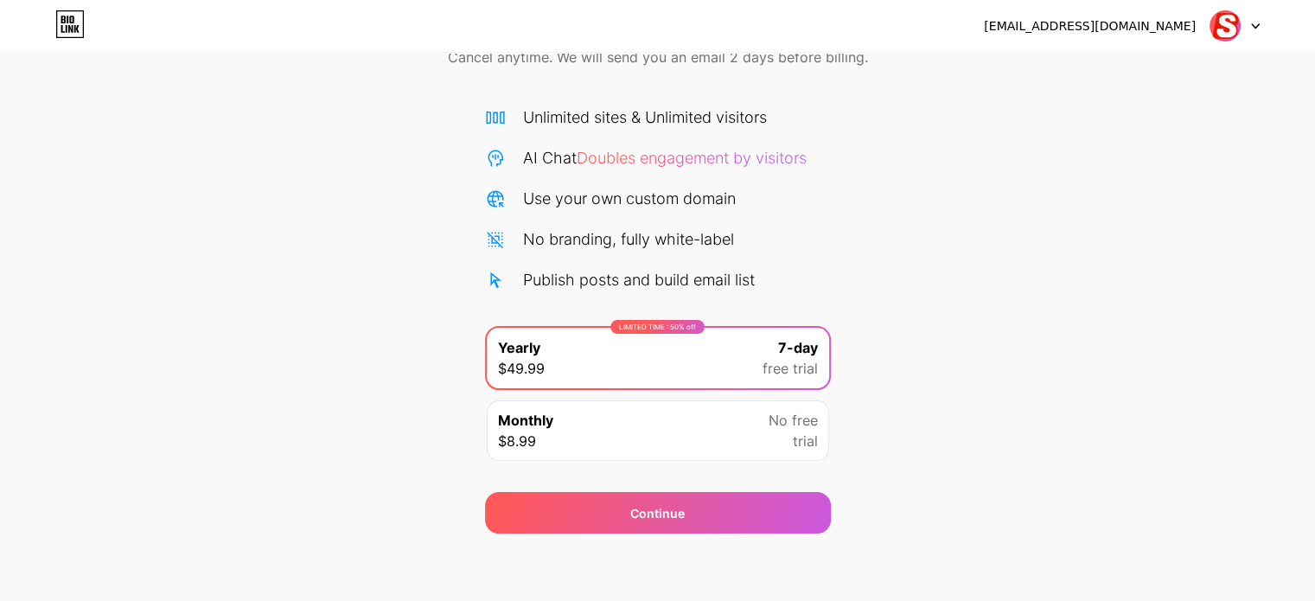
click at [742, 430] on div "Monthly $8.99 No free trial" at bounding box center [658, 430] width 342 height 61
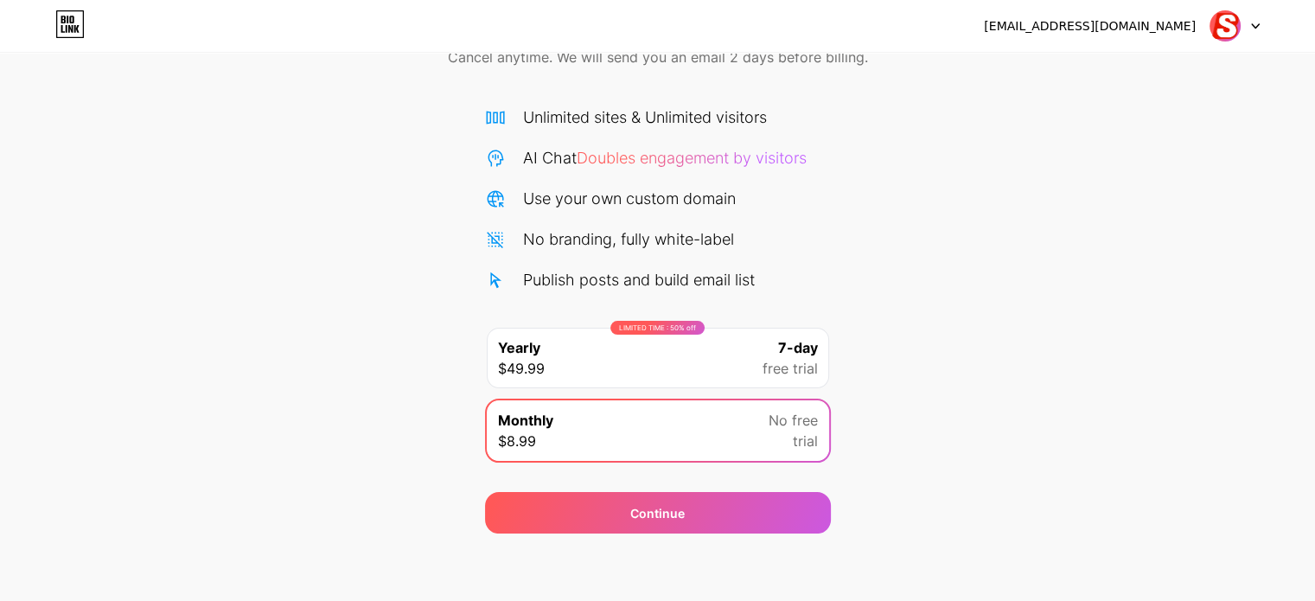
click at [711, 373] on div "LIMITED TIME : 50% off Yearly $49.99 7-day free trial" at bounding box center [658, 358] width 342 height 61
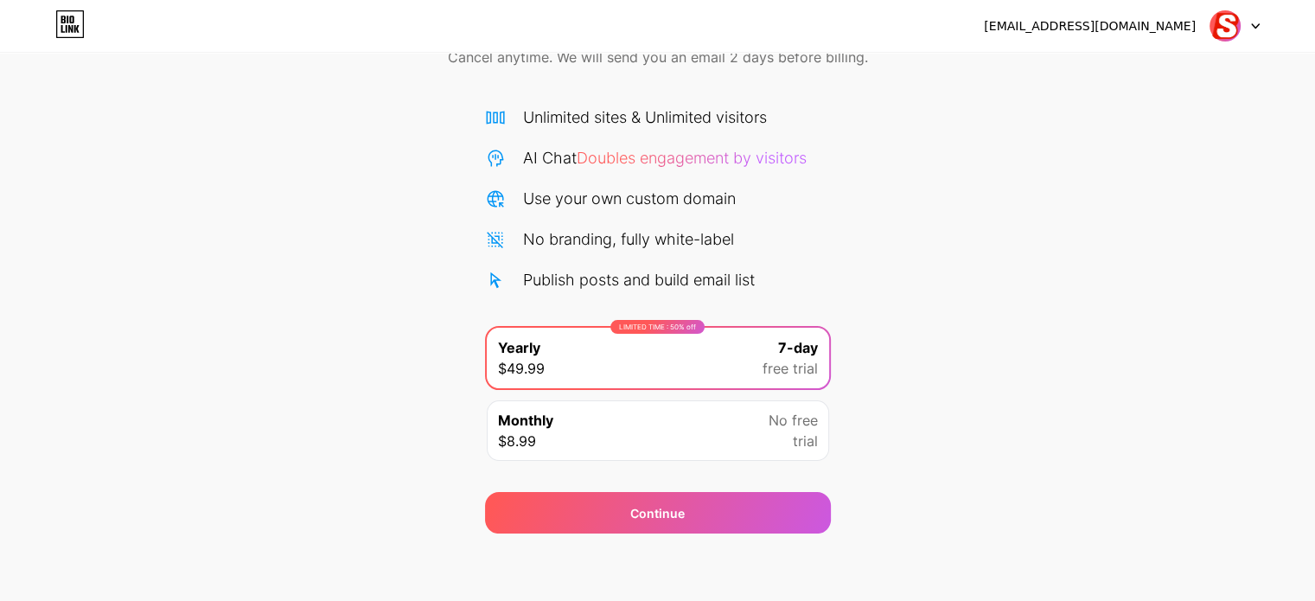
click at [1226, 29] on img at bounding box center [1225, 26] width 33 height 33
click at [80, 15] on icon at bounding box center [69, 24] width 29 height 28
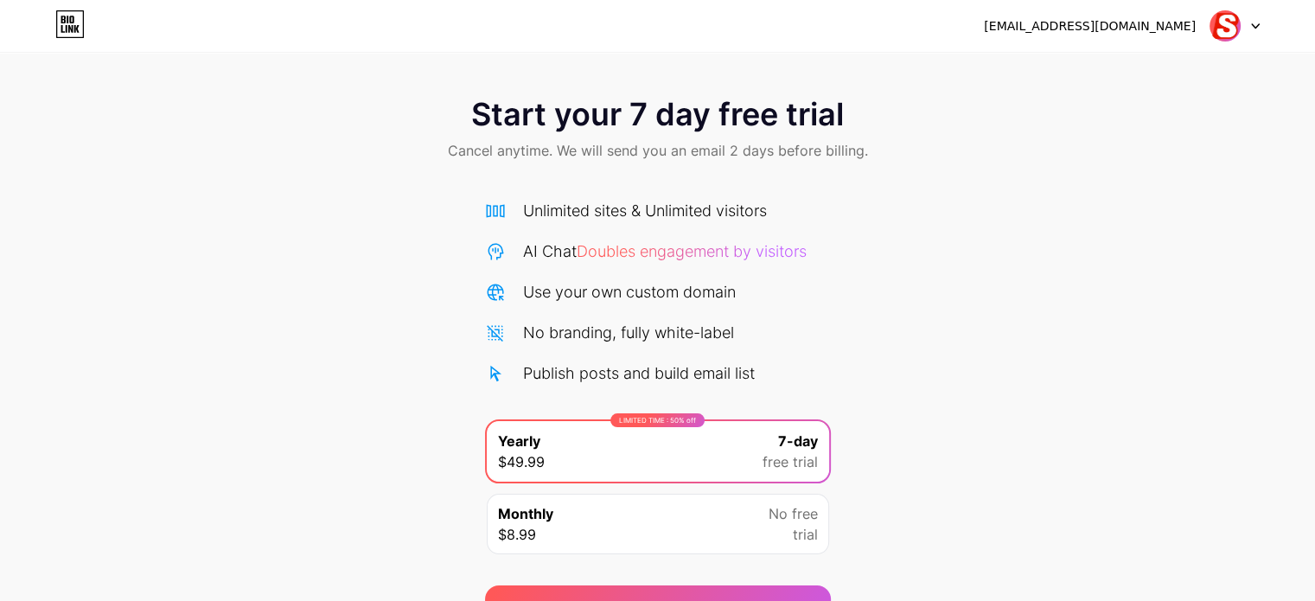
click at [73, 19] on icon at bounding box center [71, 20] width 4 height 8
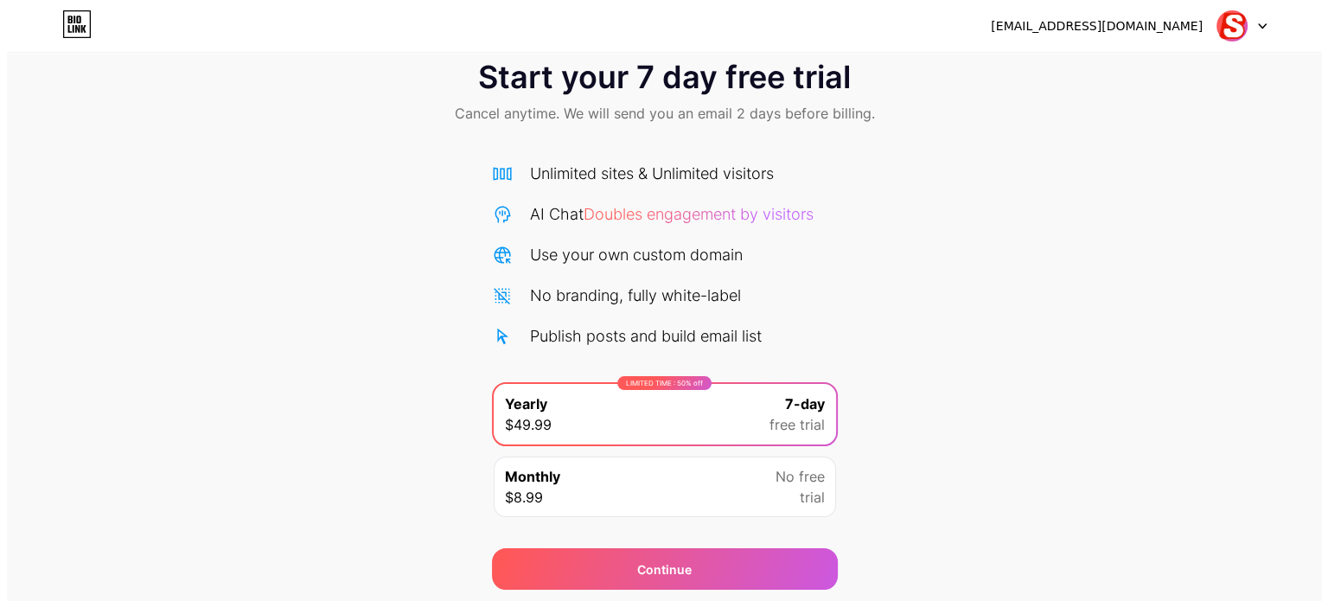
scroll to position [93, 0]
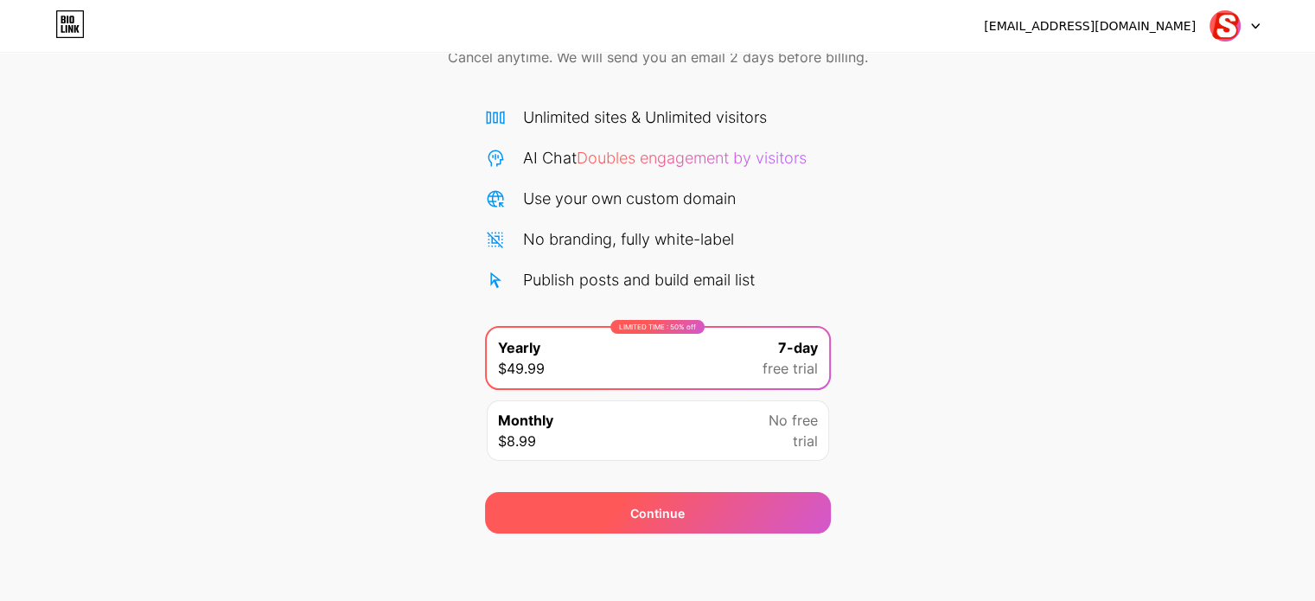
click at [713, 511] on div "Continue" at bounding box center [658, 513] width 346 height 42
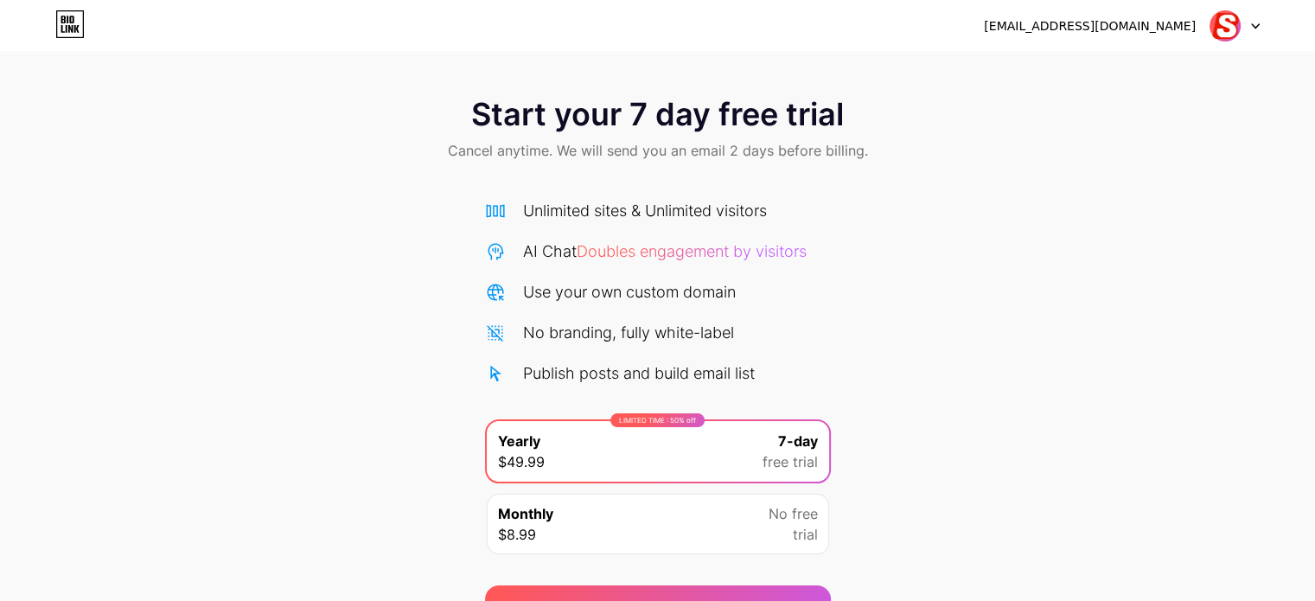
click at [1238, 31] on img at bounding box center [1225, 26] width 33 height 33
click at [64, 31] on icon at bounding box center [62, 29] width 3 height 8
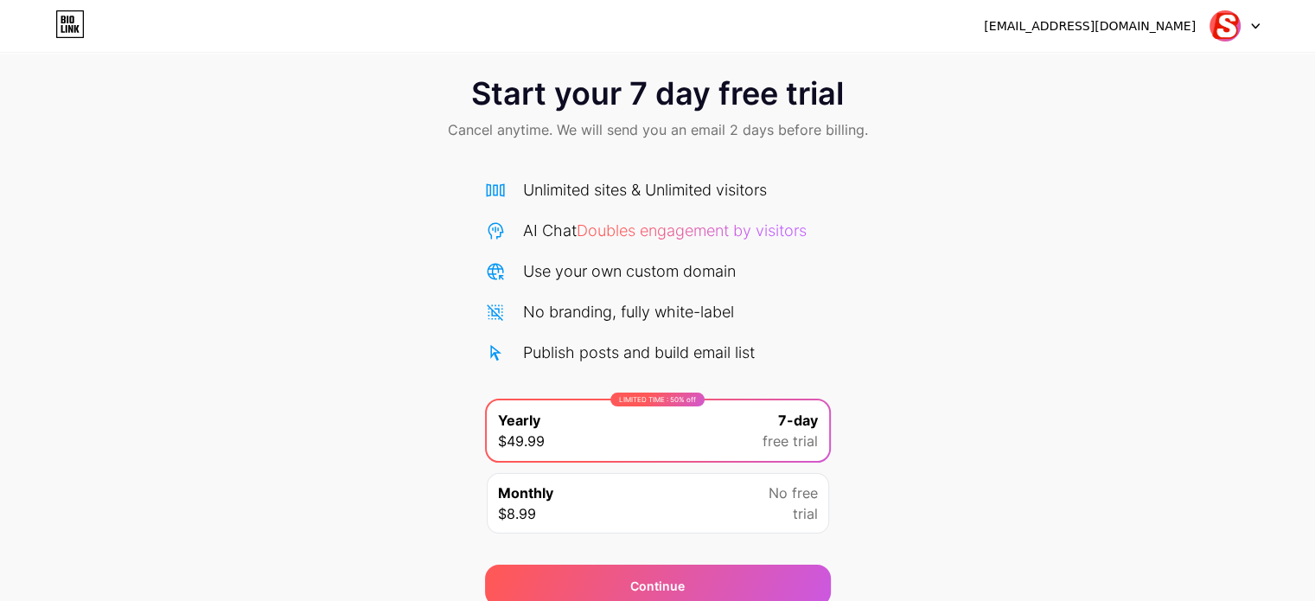
scroll to position [7, 0]
